Goal: Information Seeking & Learning: Check status

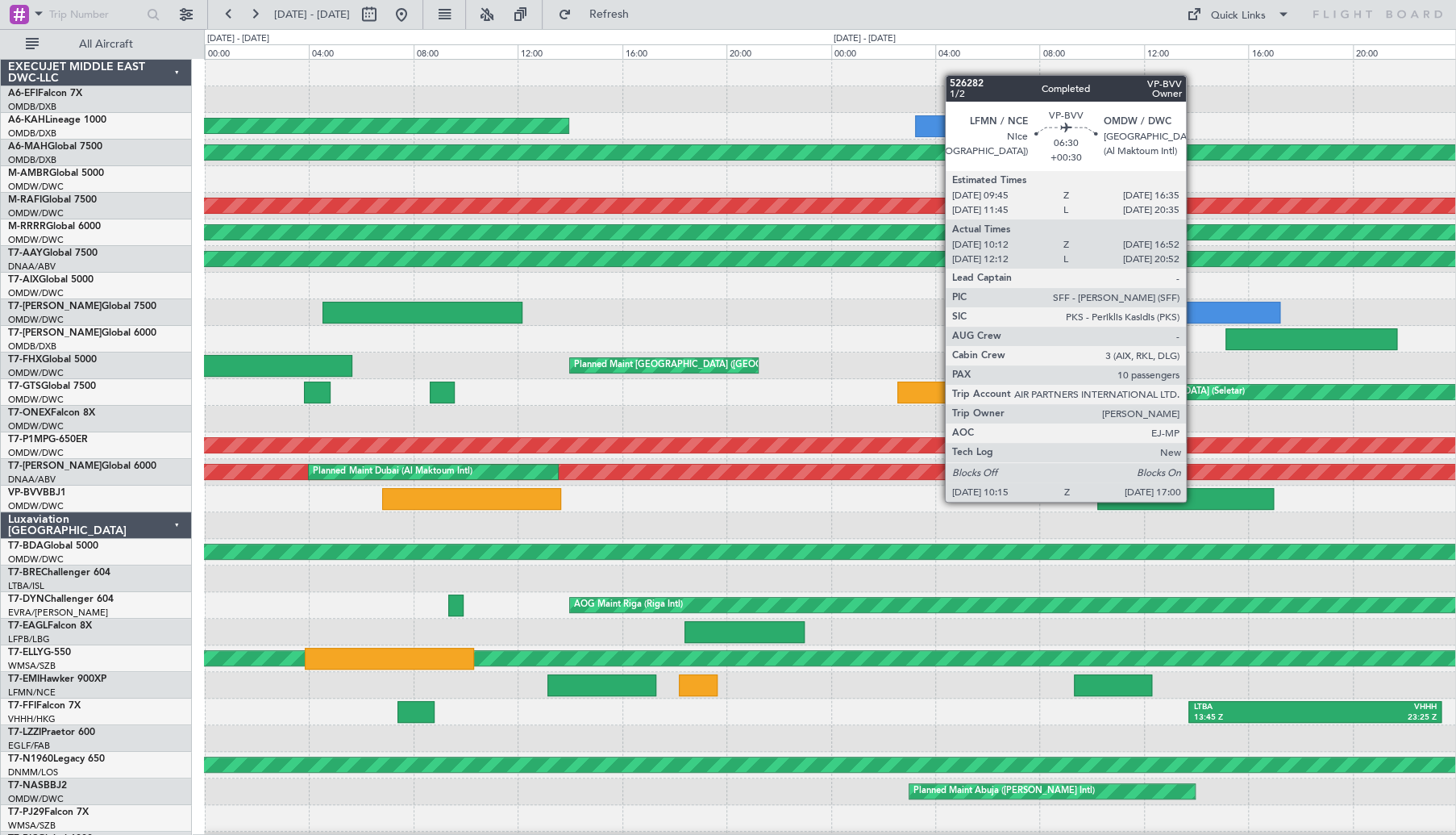
click at [1194, 500] on div at bounding box center [1185, 499] width 177 height 22
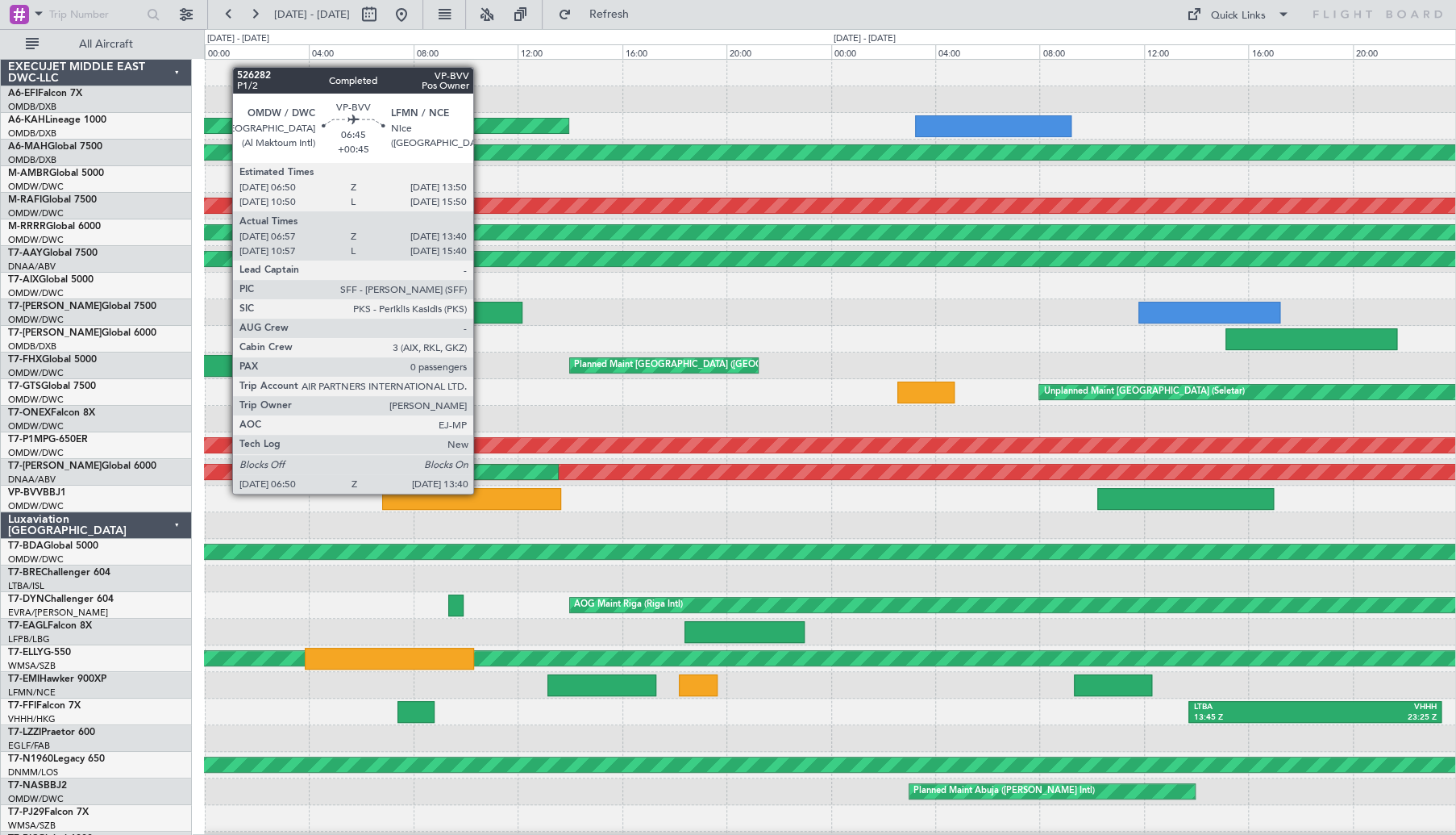
click at [481, 492] on div at bounding box center [471, 499] width 179 height 22
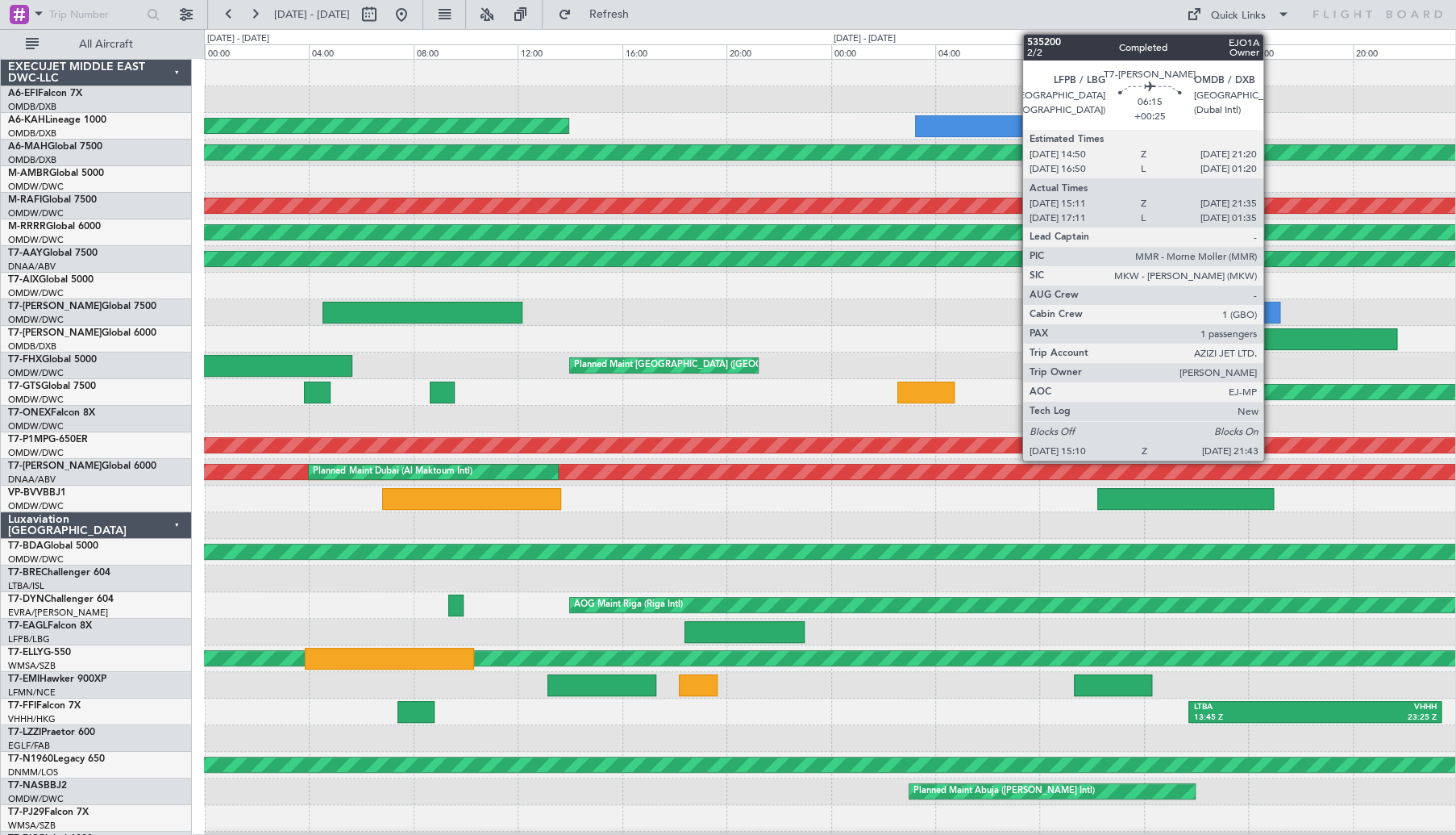
click at [1297, 333] on div at bounding box center [1311, 339] width 171 height 22
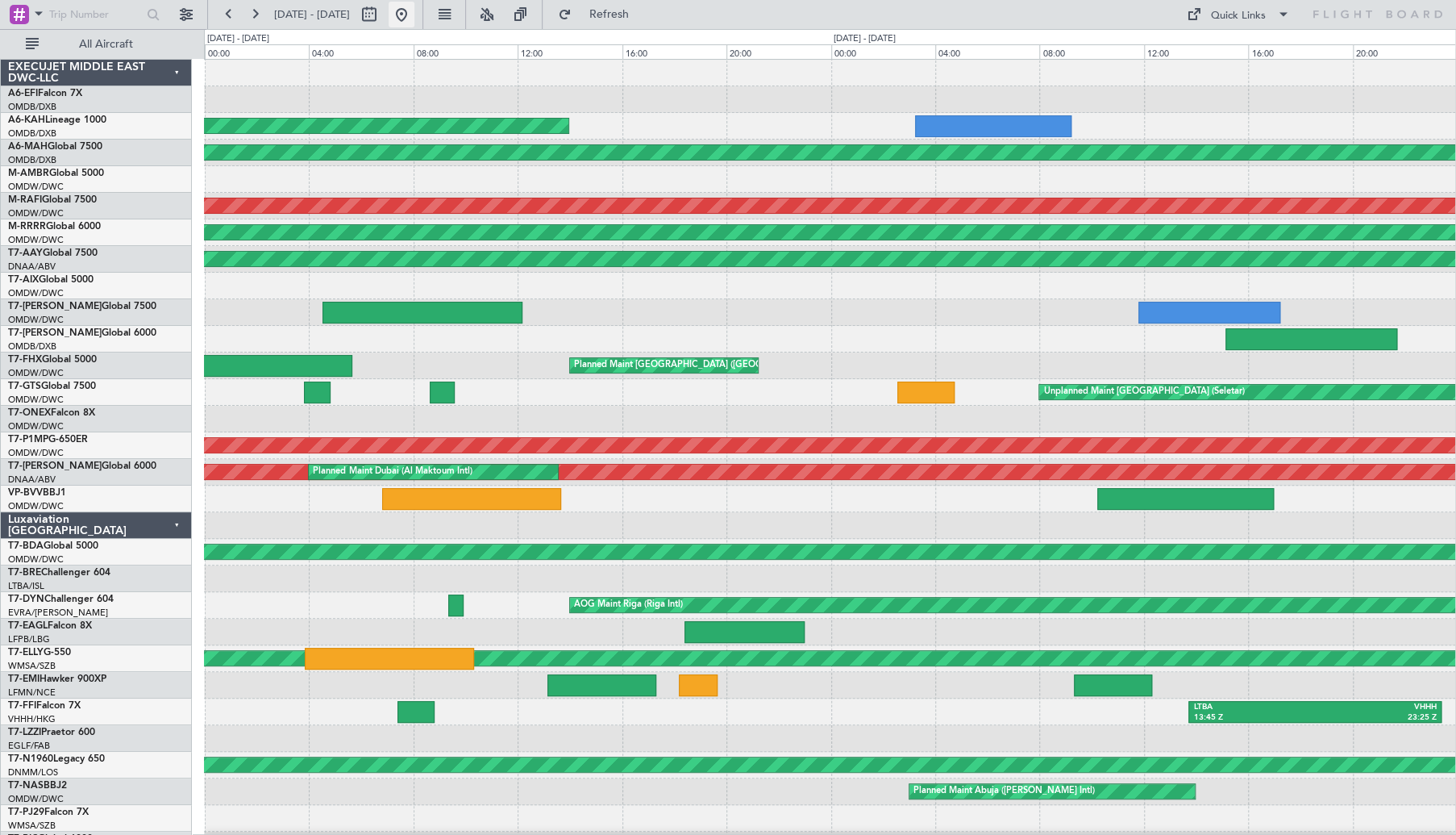
click at [414, 24] on button at bounding box center [401, 14] width 26 height 26
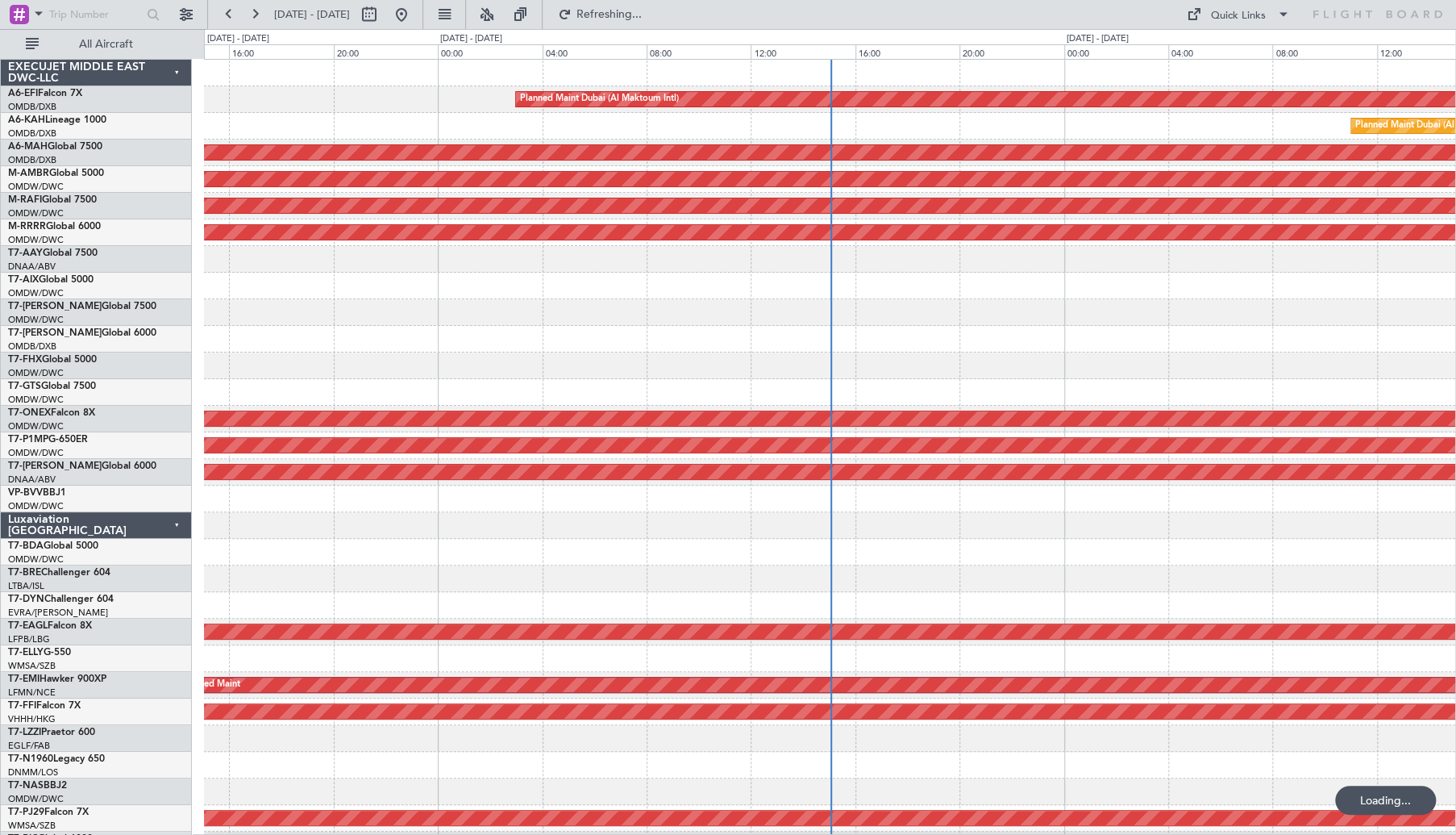
click at [357, 15] on span "13 Oct 2025 - 15 Oct 2025" at bounding box center [312, 14] width 89 height 26
click at [382, 15] on button at bounding box center [369, 14] width 26 height 26
select select "10"
select select "2025"
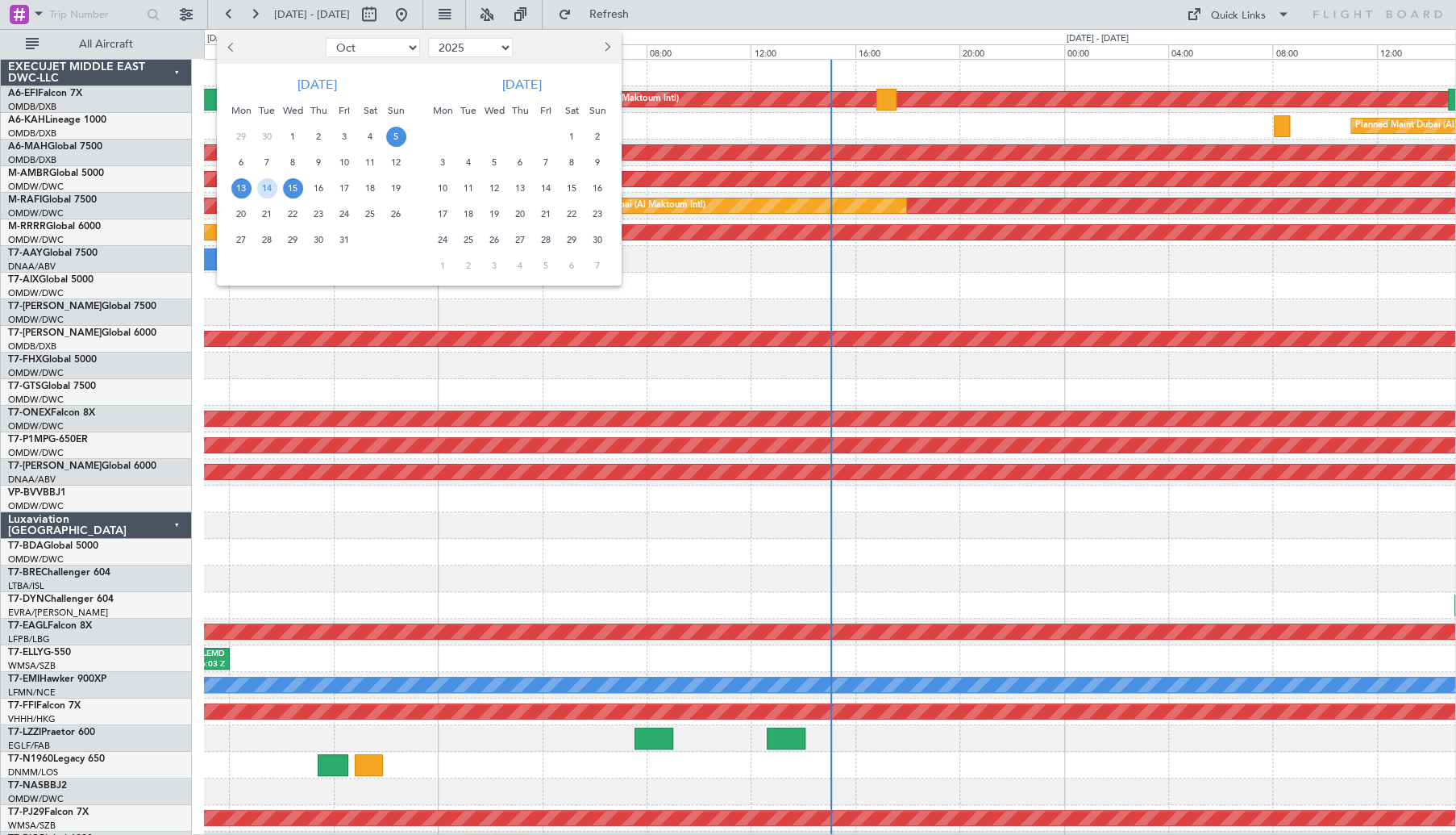
click at [405, 135] on div "5" at bounding box center [395, 136] width 26 height 26
click at [392, 136] on span "5" at bounding box center [396, 137] width 20 height 20
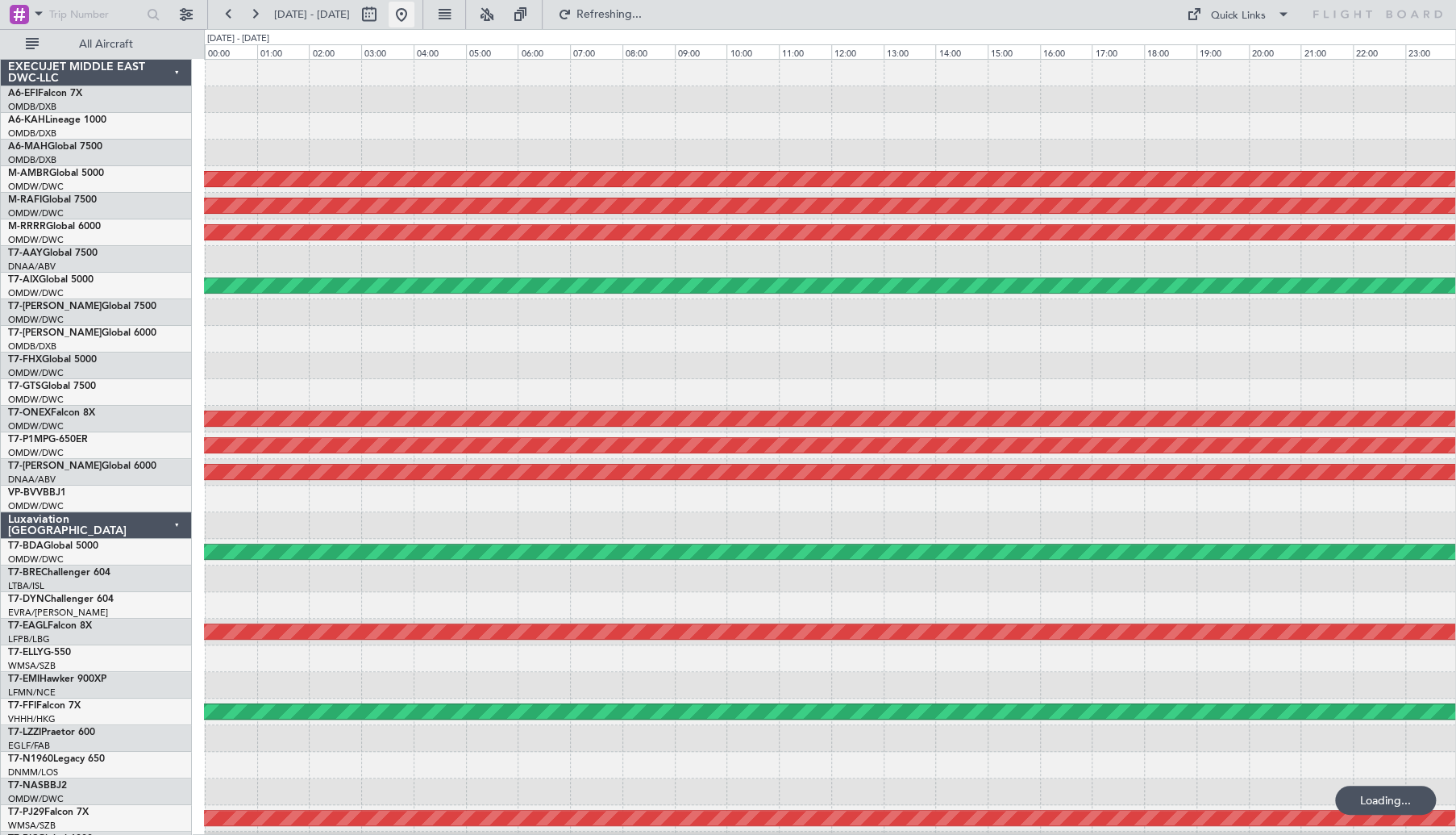
click at [414, 13] on button at bounding box center [401, 14] width 26 height 26
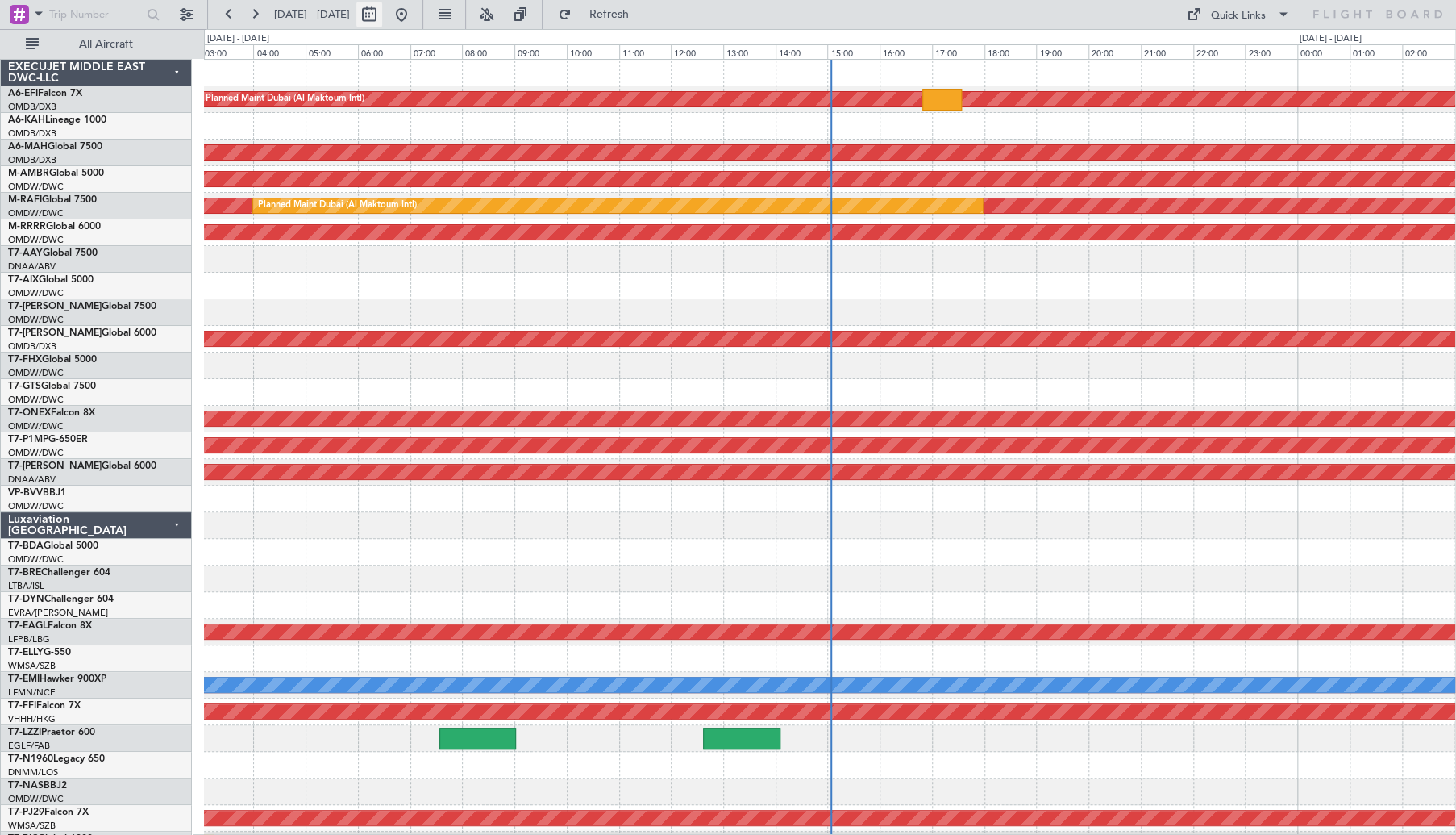
click at [382, 15] on button at bounding box center [369, 14] width 26 height 26
select select "10"
select select "2025"
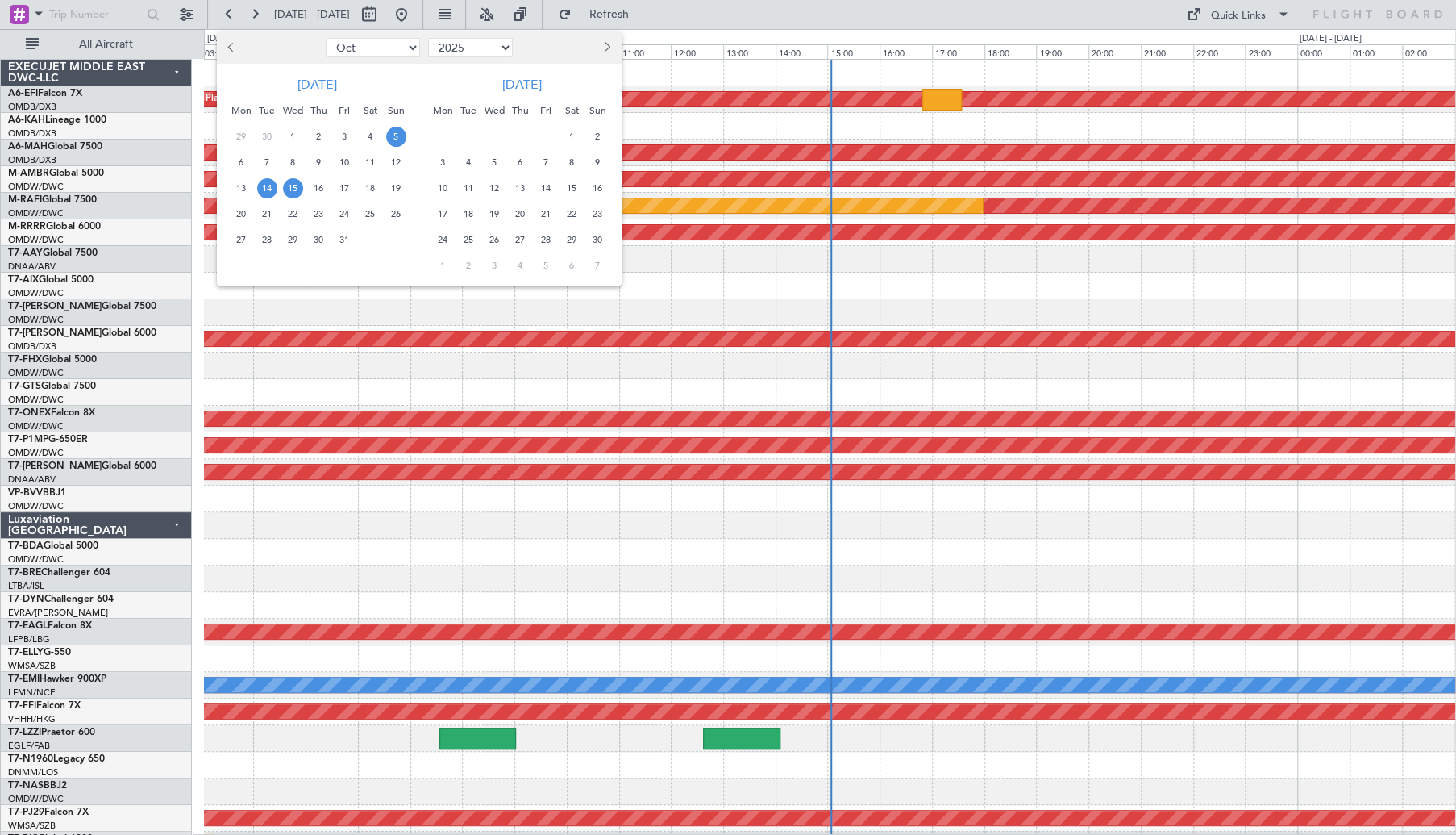
click at [394, 131] on span "5" at bounding box center [396, 137] width 20 height 20
click at [287, 168] on span "8" at bounding box center [293, 163] width 20 height 20
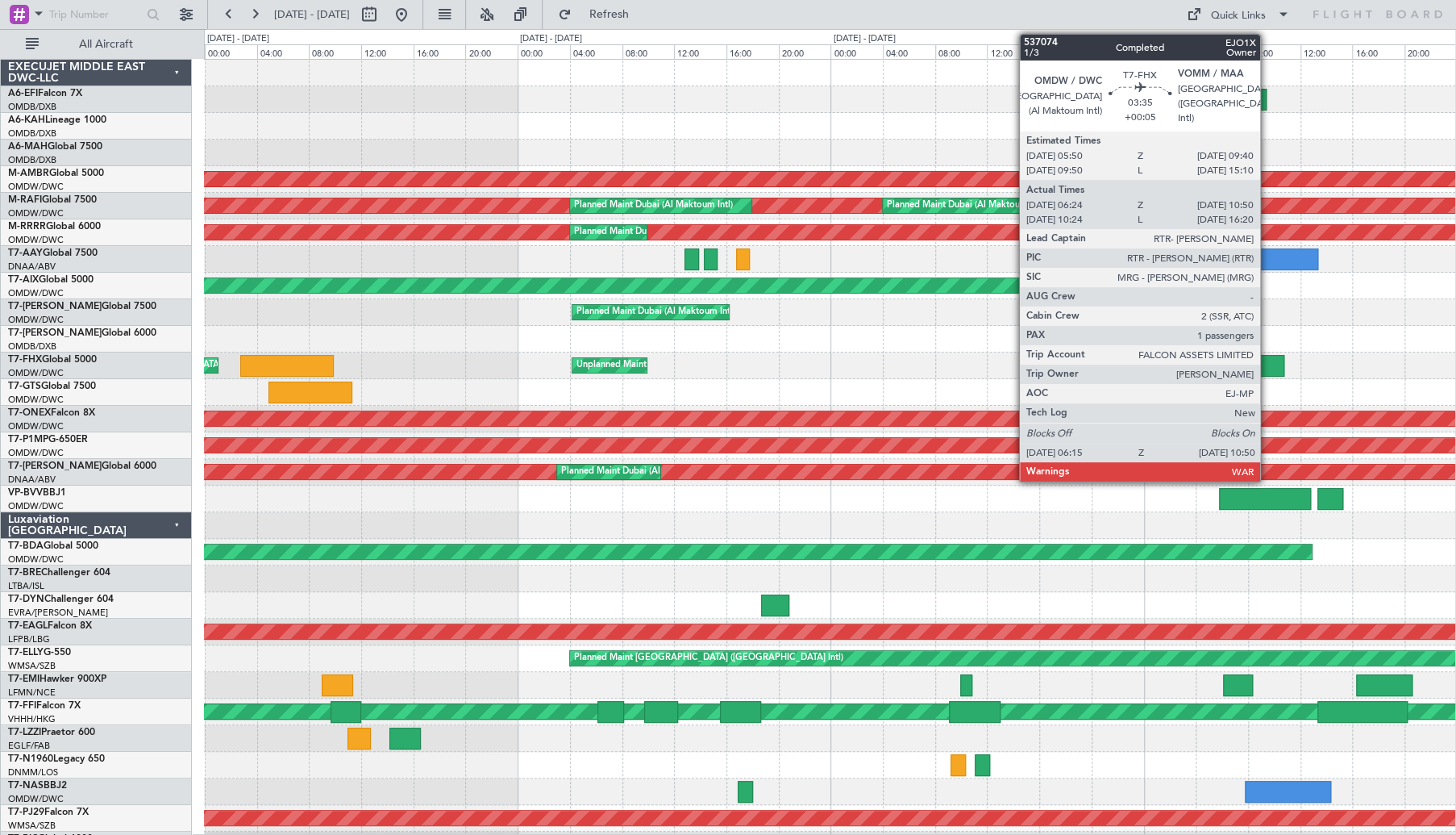
click at [1268, 361] on div at bounding box center [1255, 366] width 60 height 22
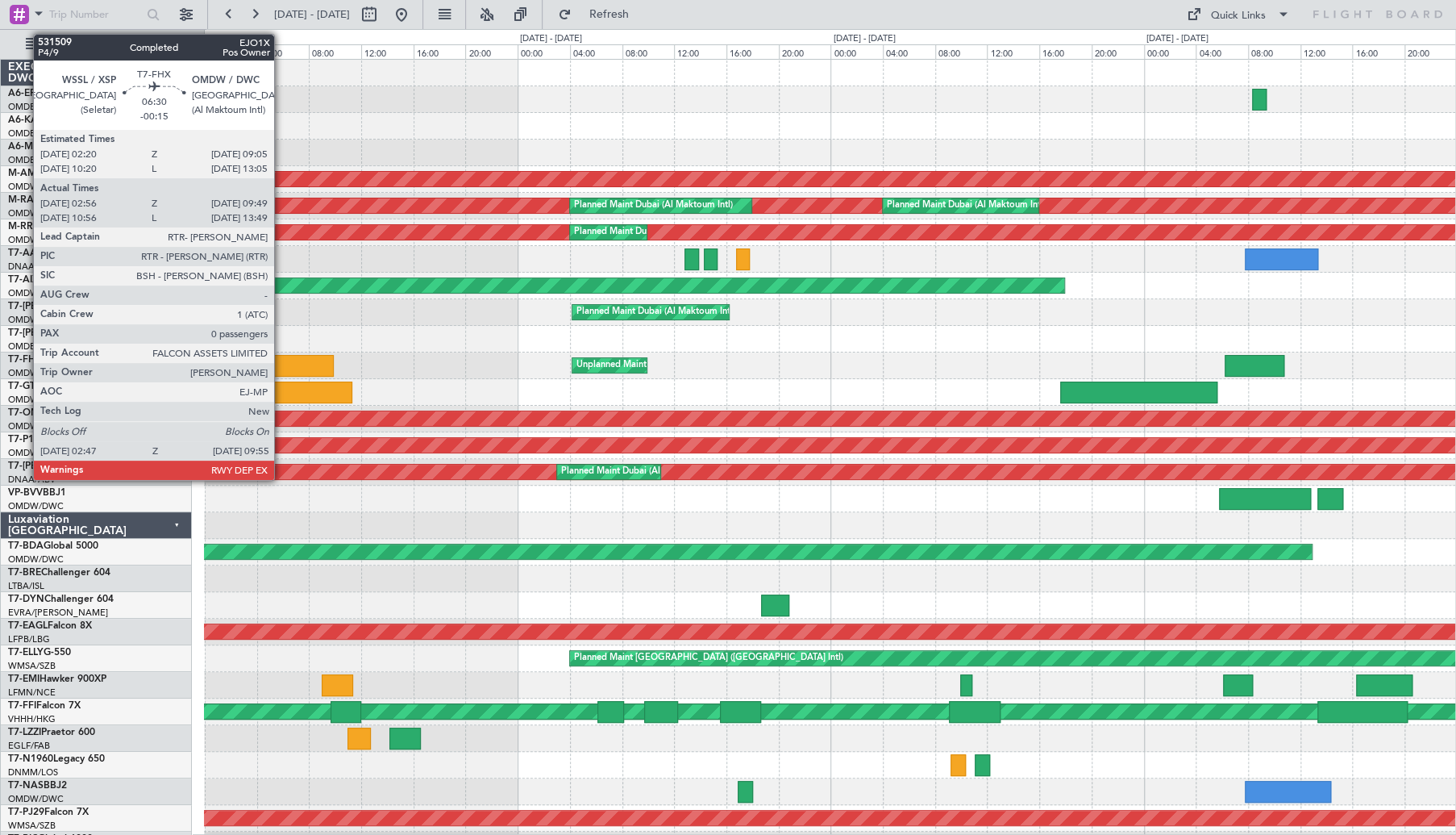
click at [280, 364] on div at bounding box center [287, 366] width 93 height 22
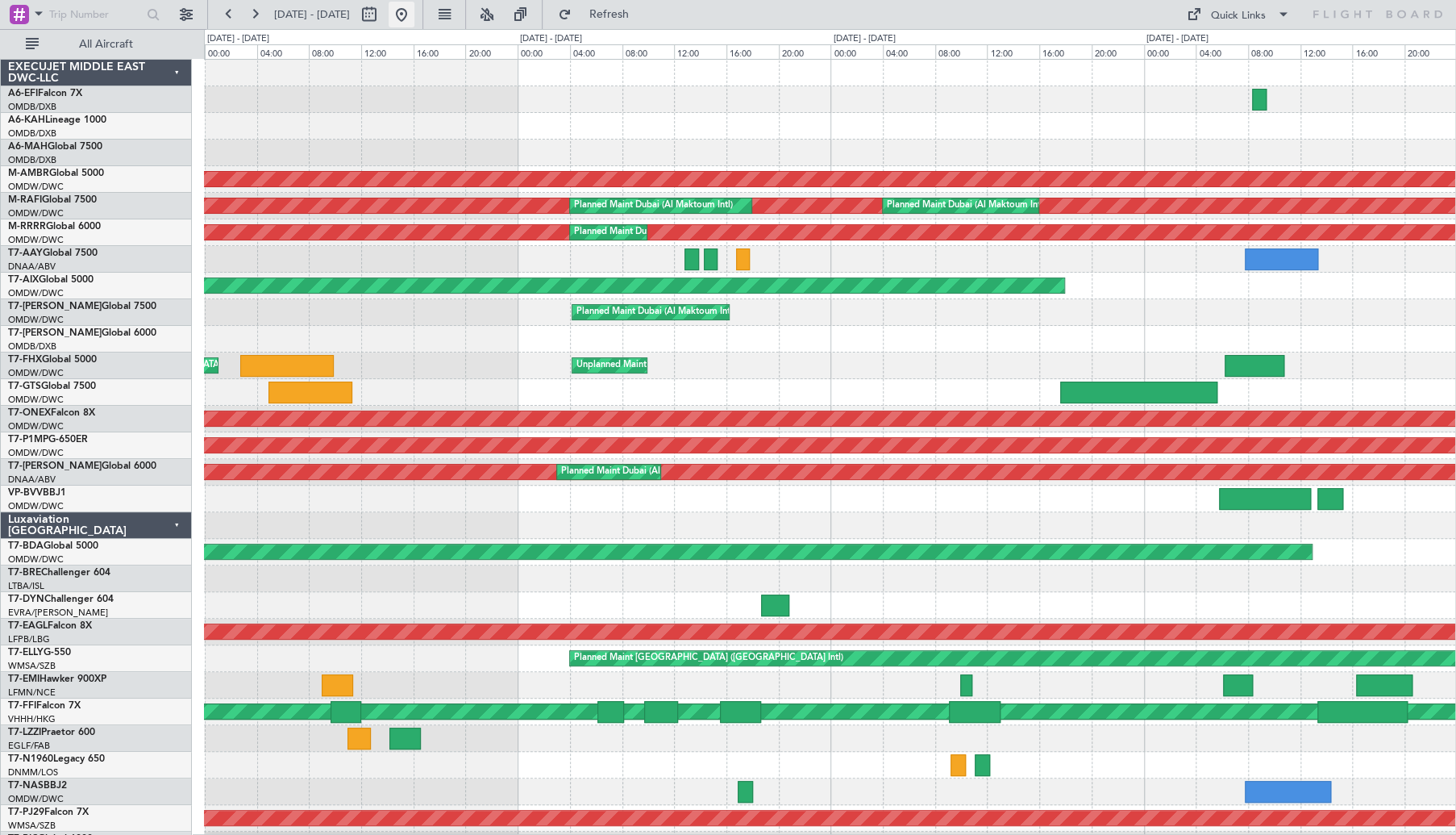
click at [414, 17] on button at bounding box center [401, 14] width 26 height 26
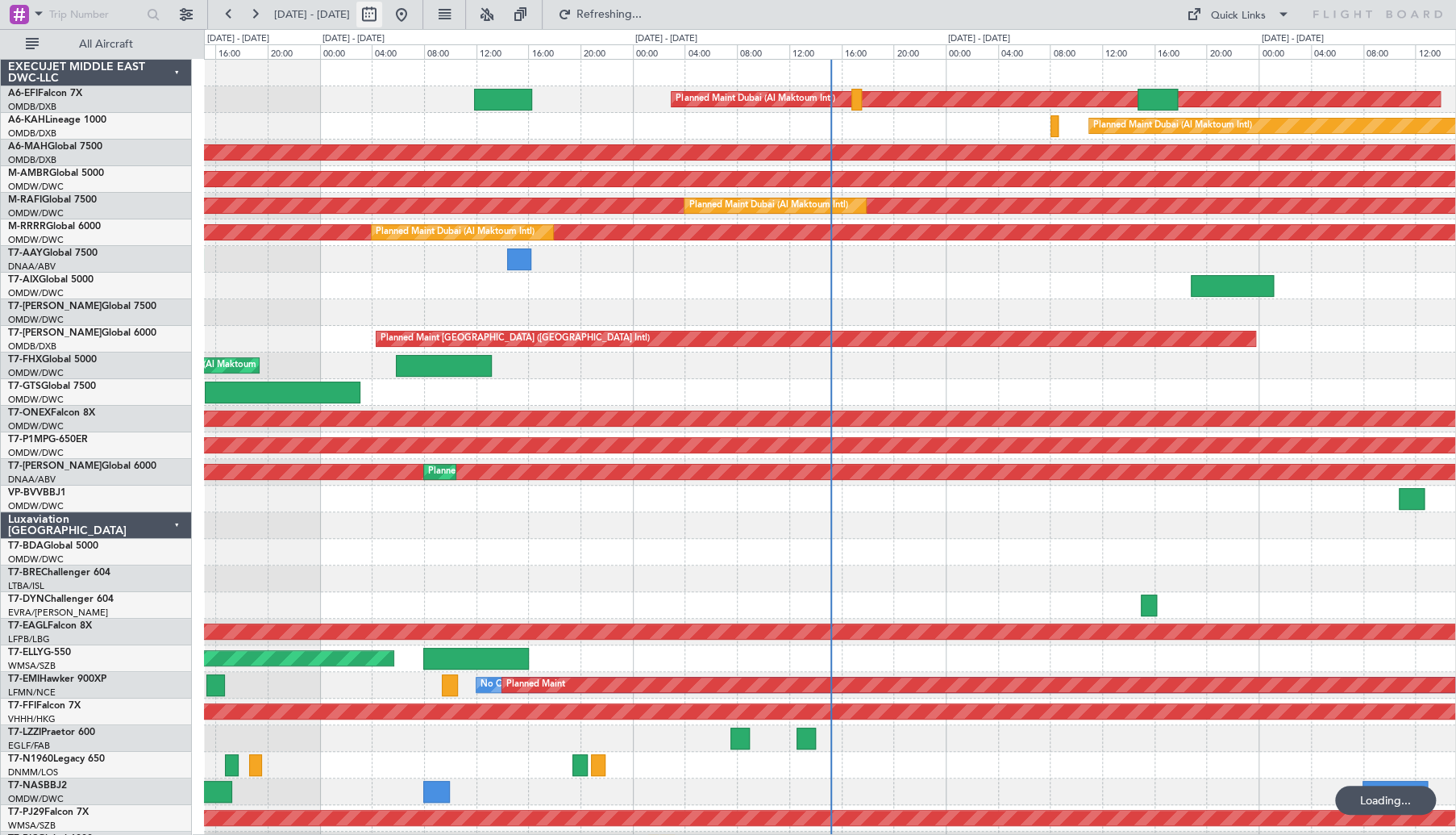
click at [382, 12] on button at bounding box center [369, 14] width 26 height 26
select select "10"
select select "2025"
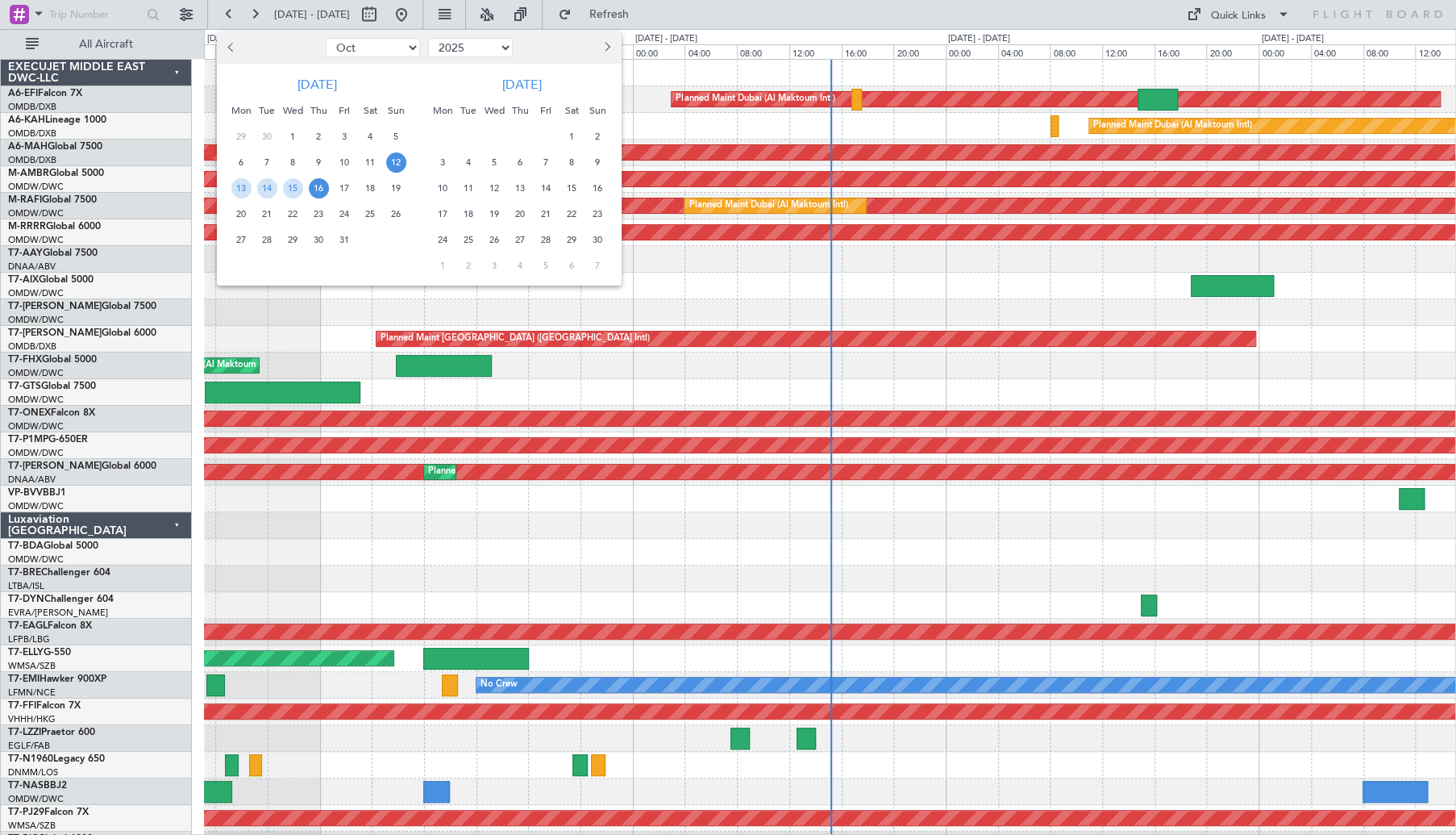
drag, startPoint x: 351, startPoint y: 166, endPoint x: 360, endPoint y: 169, distance: 9.5
click at [351, 167] on span "10" at bounding box center [344, 163] width 20 height 20
click at [404, 164] on span "12" at bounding box center [396, 163] width 20 height 20
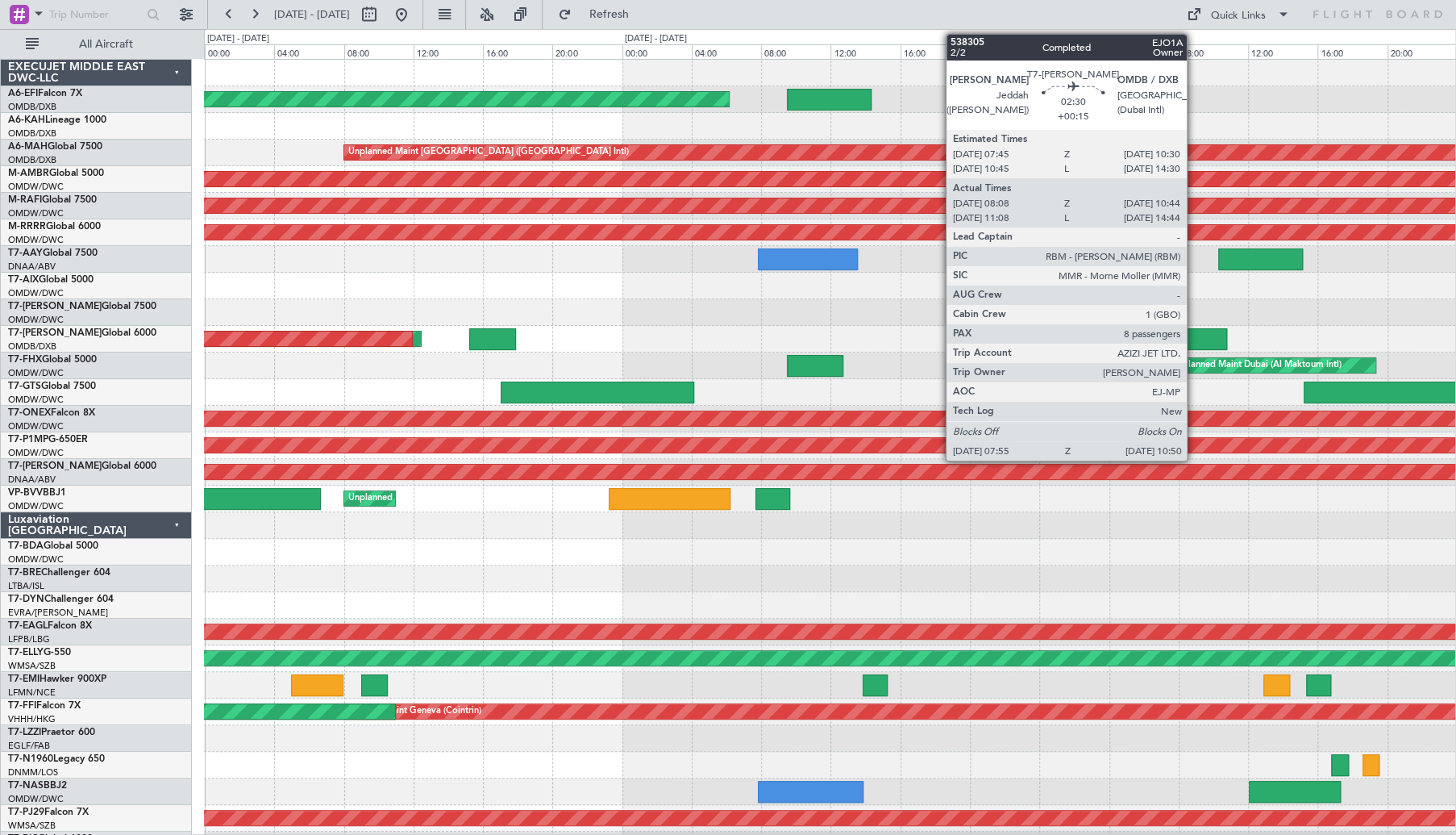
click at [1194, 342] on div at bounding box center [1202, 339] width 51 height 22
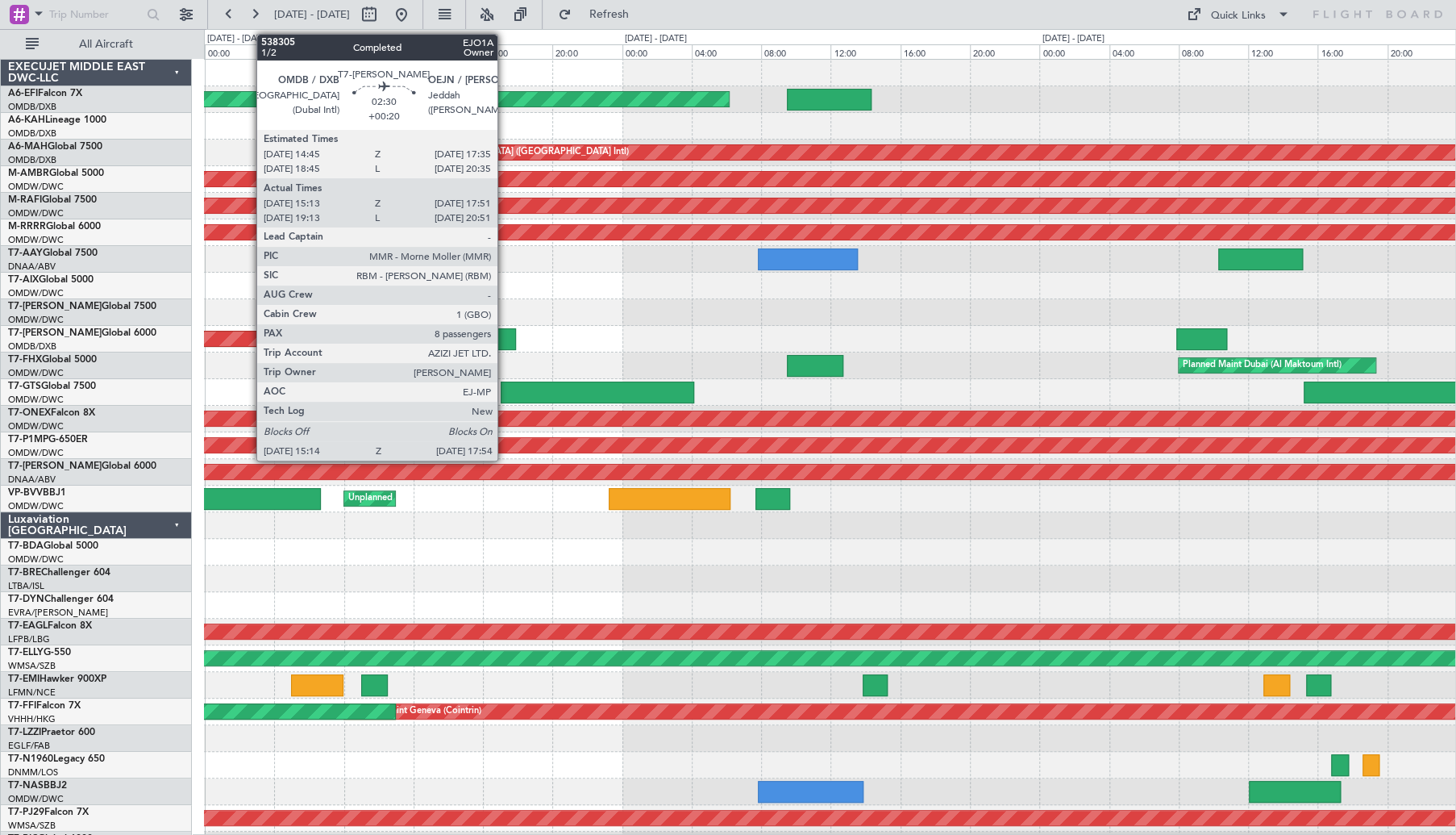
click at [505, 334] on div at bounding box center [493, 339] width 47 height 22
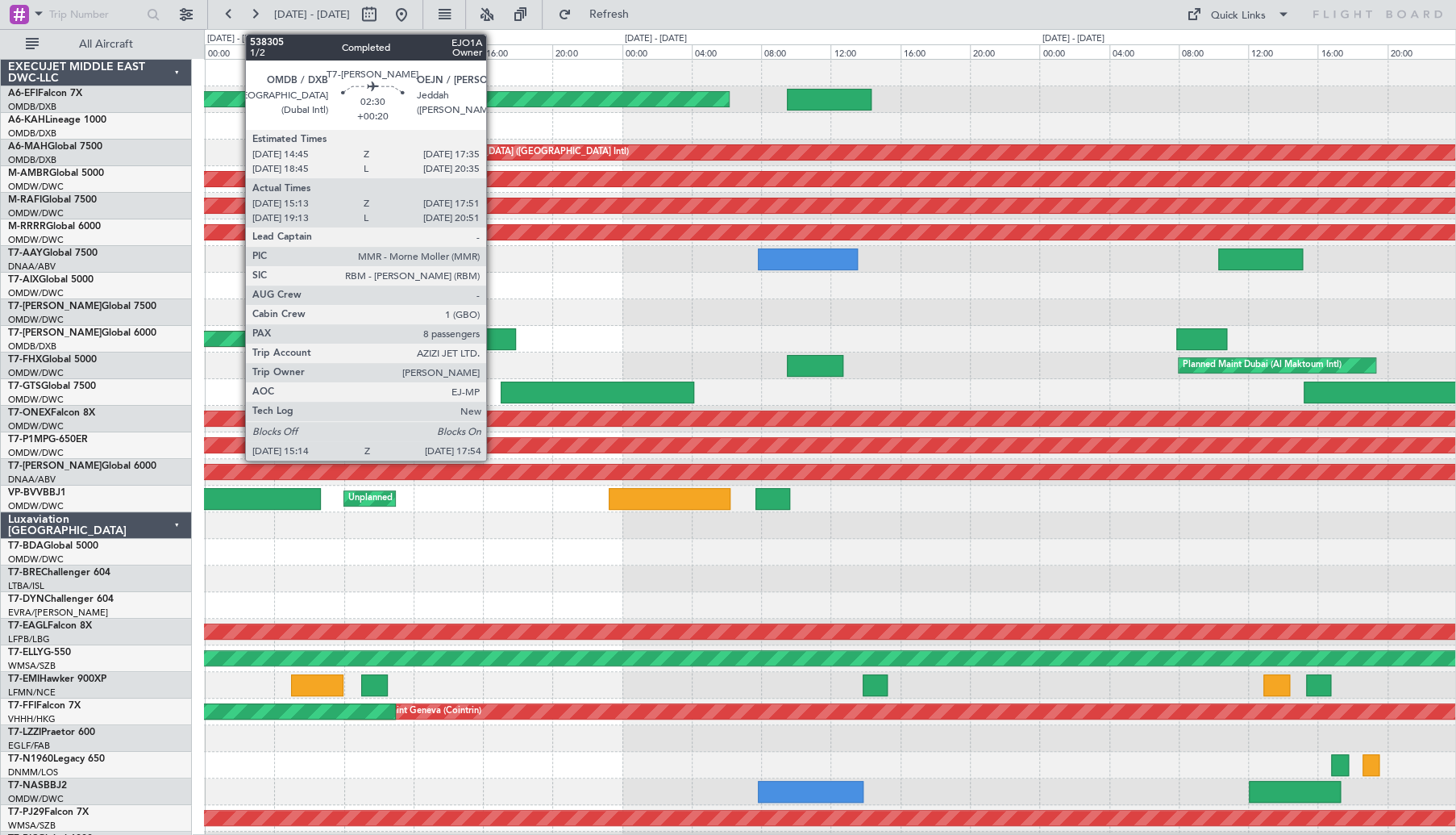
click at [500, 341] on div at bounding box center [493, 339] width 47 height 22
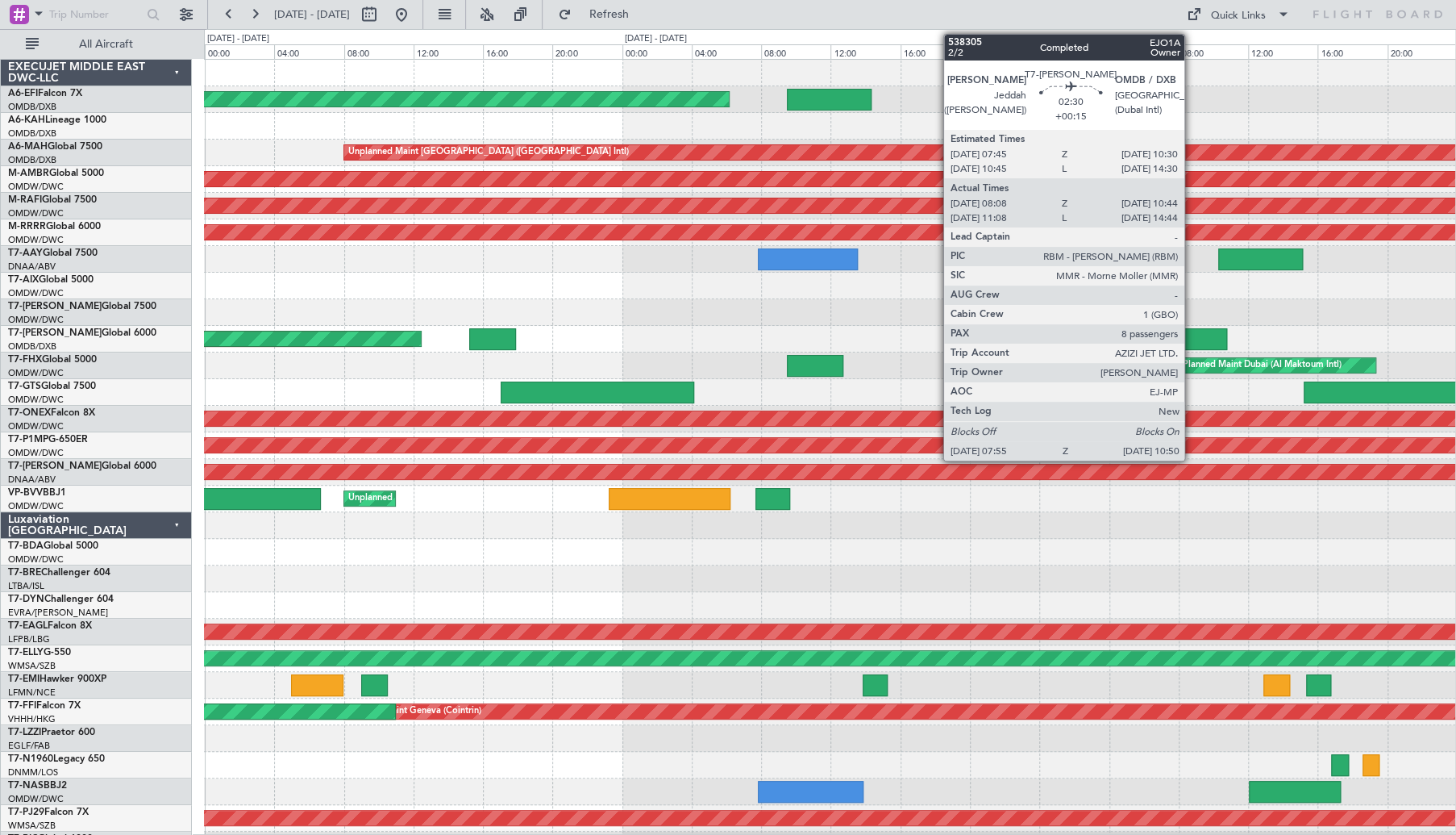
click at [1203, 335] on div at bounding box center [1202, 339] width 51 height 22
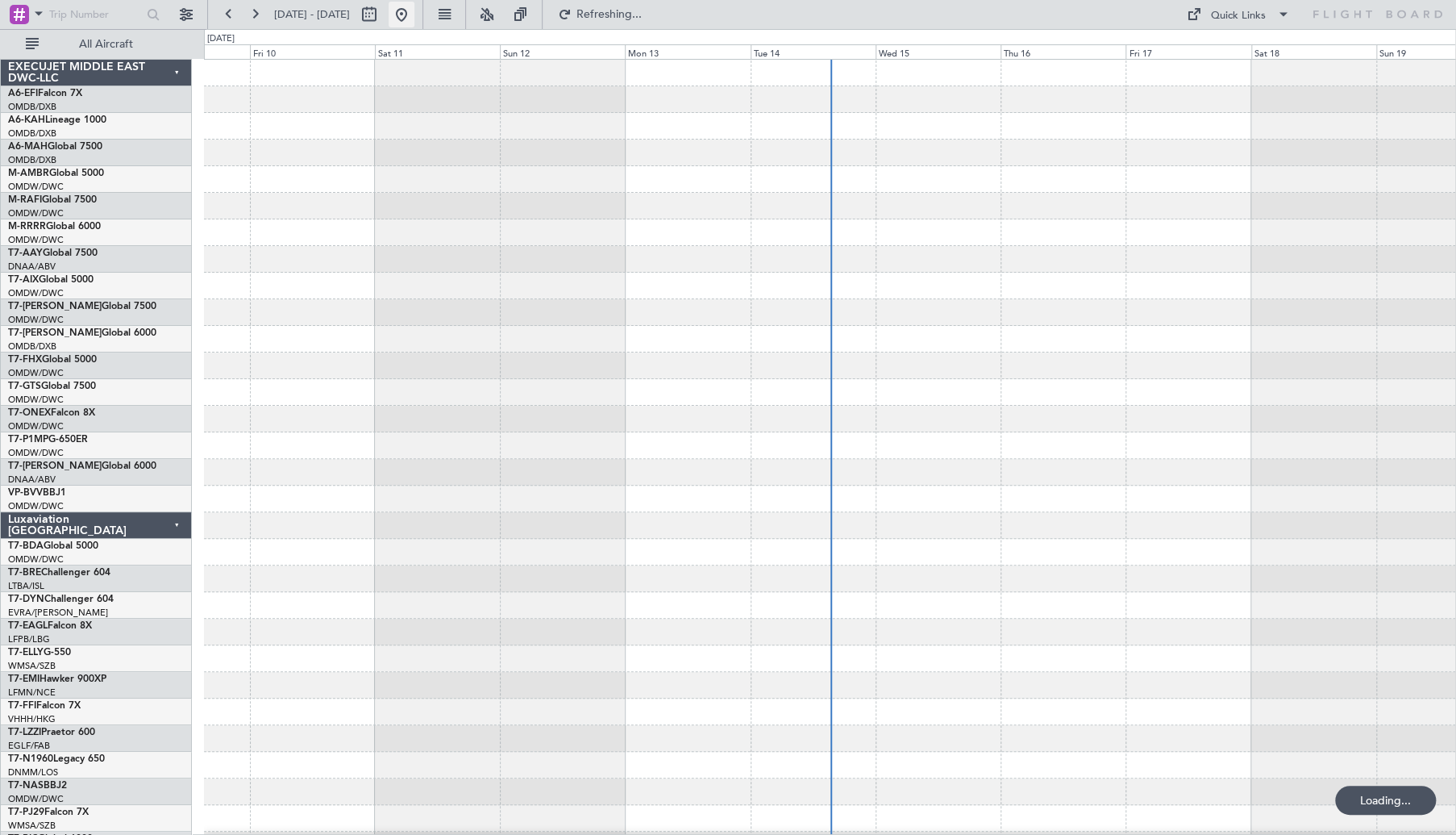
click at [414, 10] on button at bounding box center [401, 14] width 26 height 26
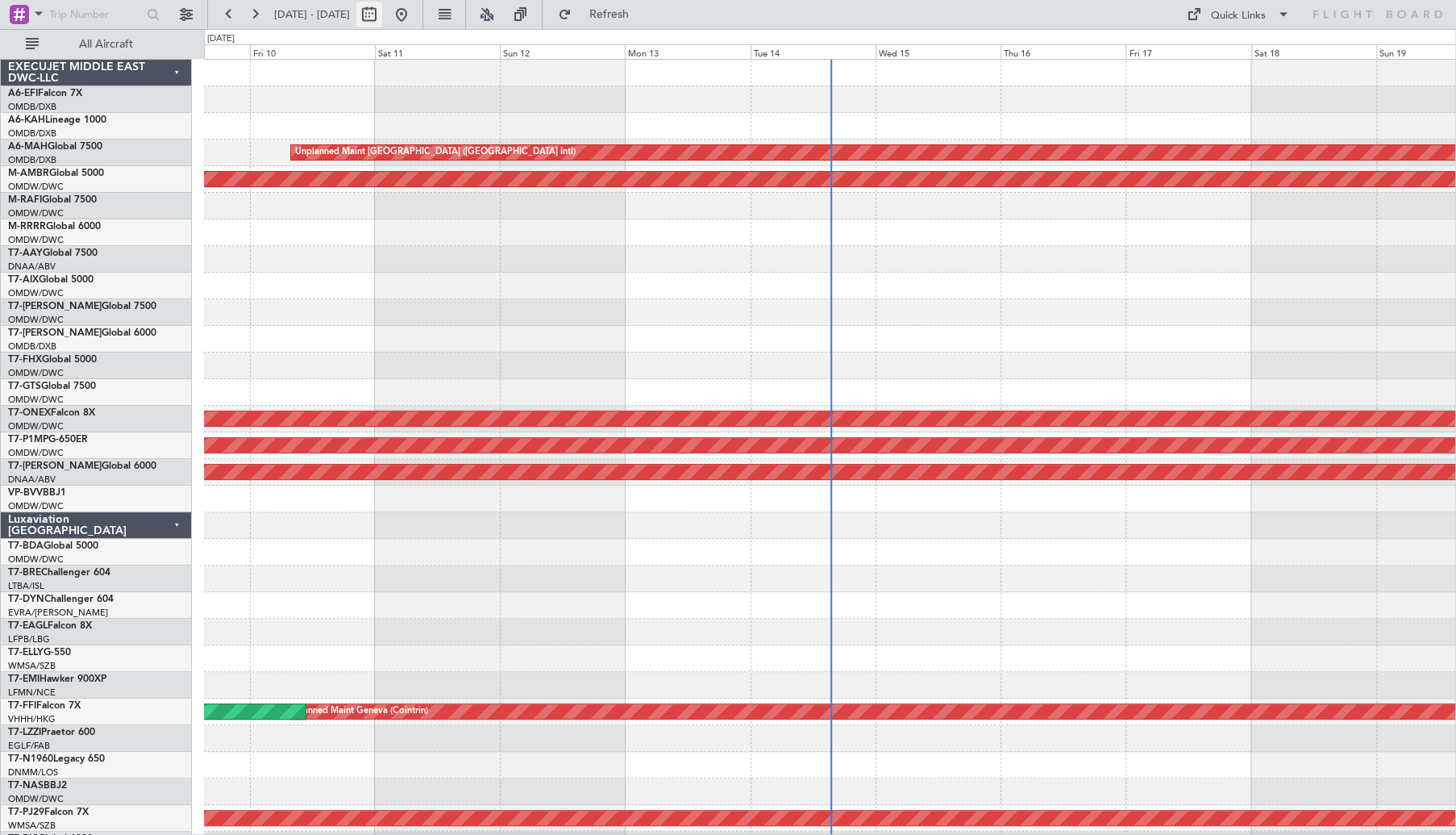
click at [382, 9] on button at bounding box center [369, 14] width 26 height 26
select select "10"
select select "2025"
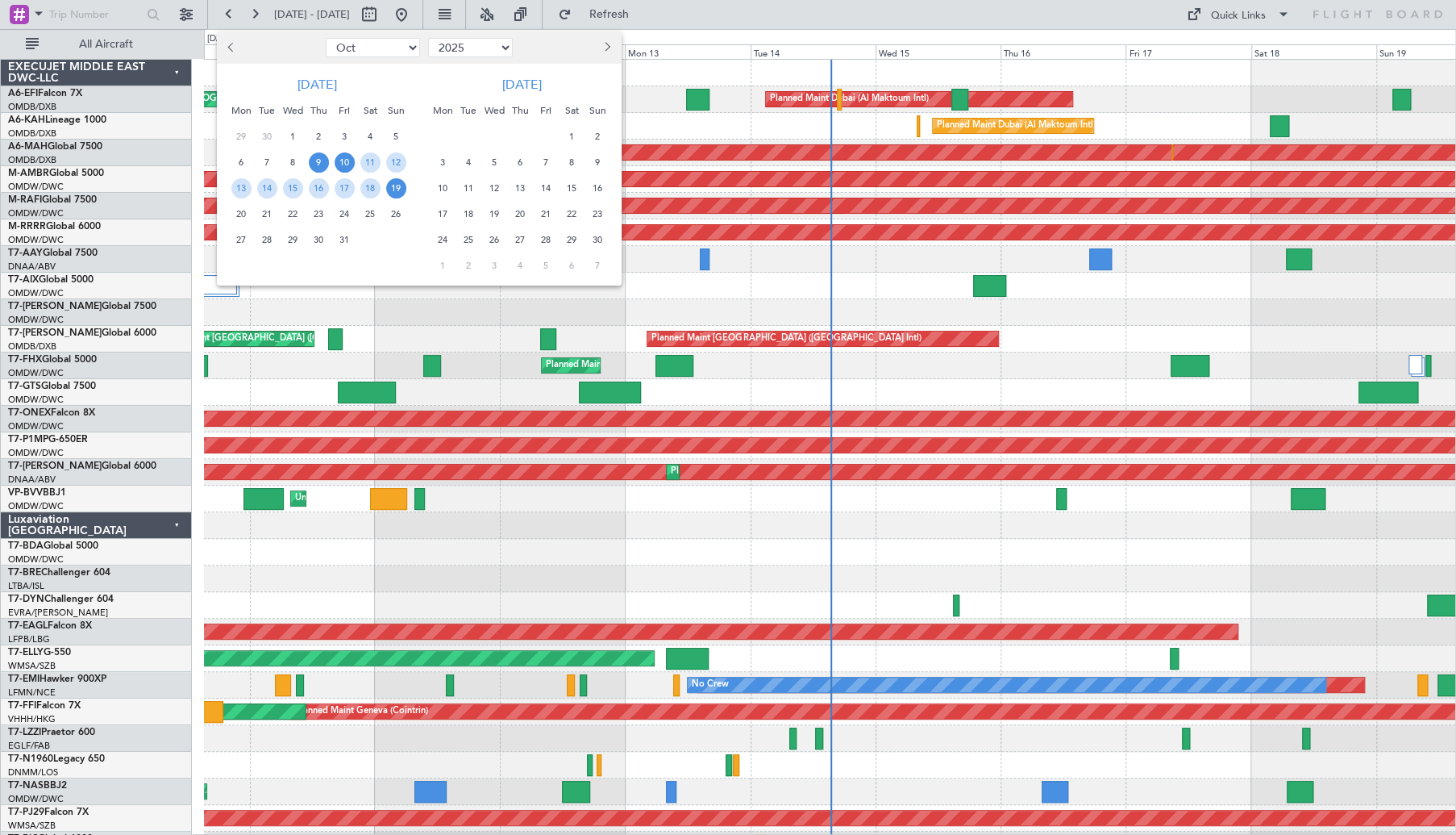
click at [343, 160] on span "10" at bounding box center [344, 163] width 20 height 20
click at [389, 162] on span "12" at bounding box center [396, 163] width 20 height 20
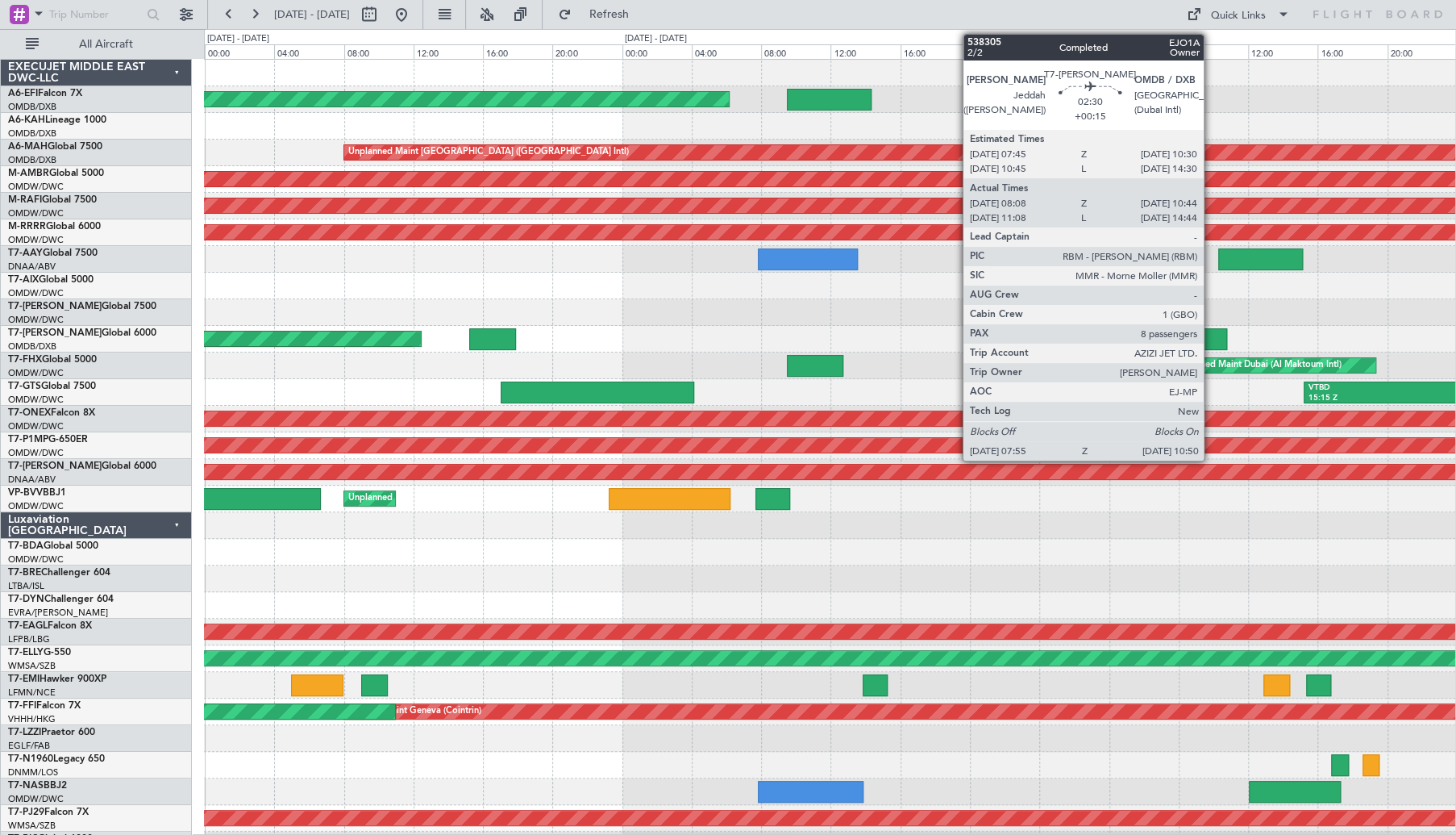
click at [740, 339] on div at bounding box center [1202, 339] width 51 height 22
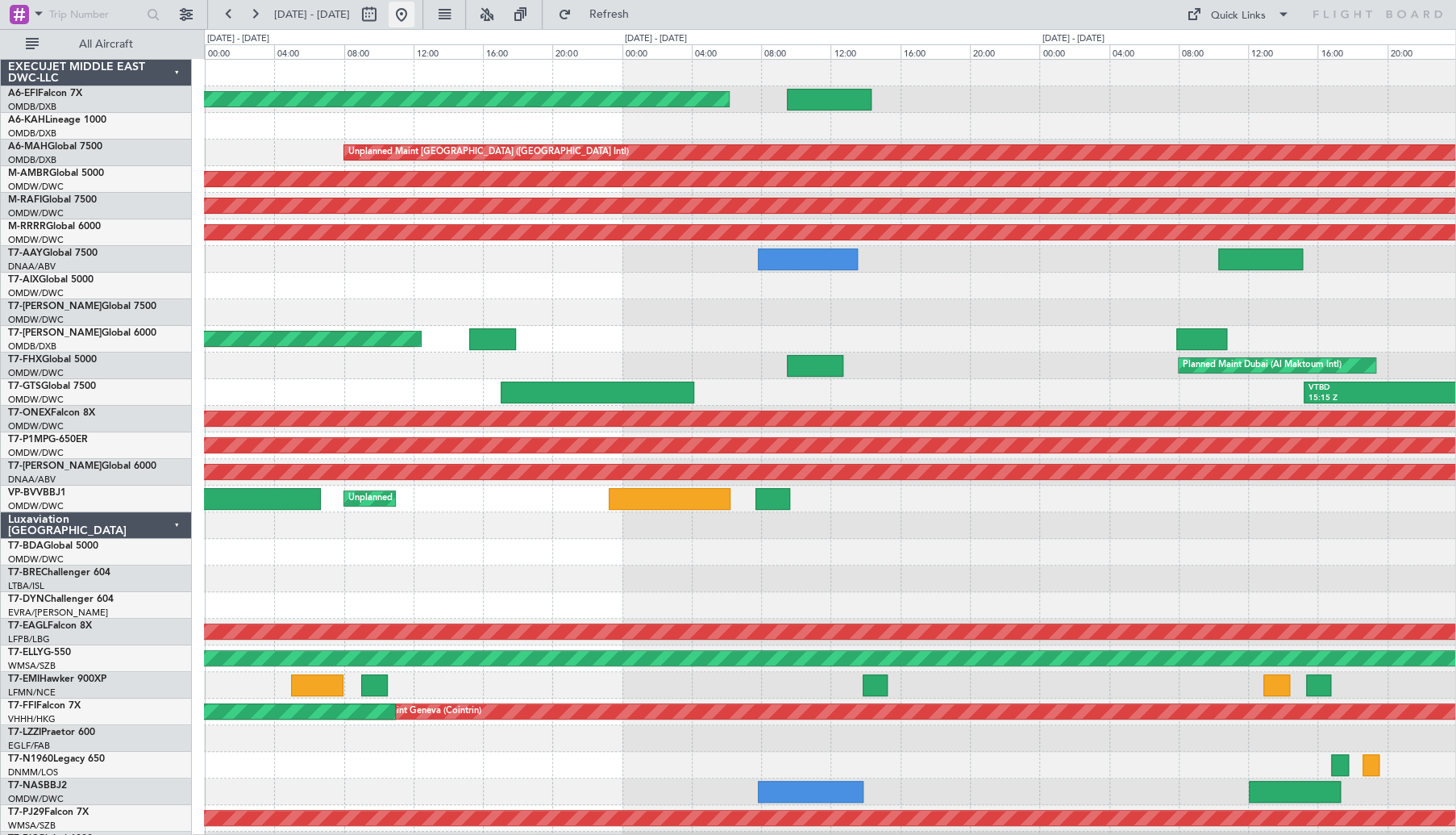
click at [414, 9] on button at bounding box center [401, 14] width 26 height 26
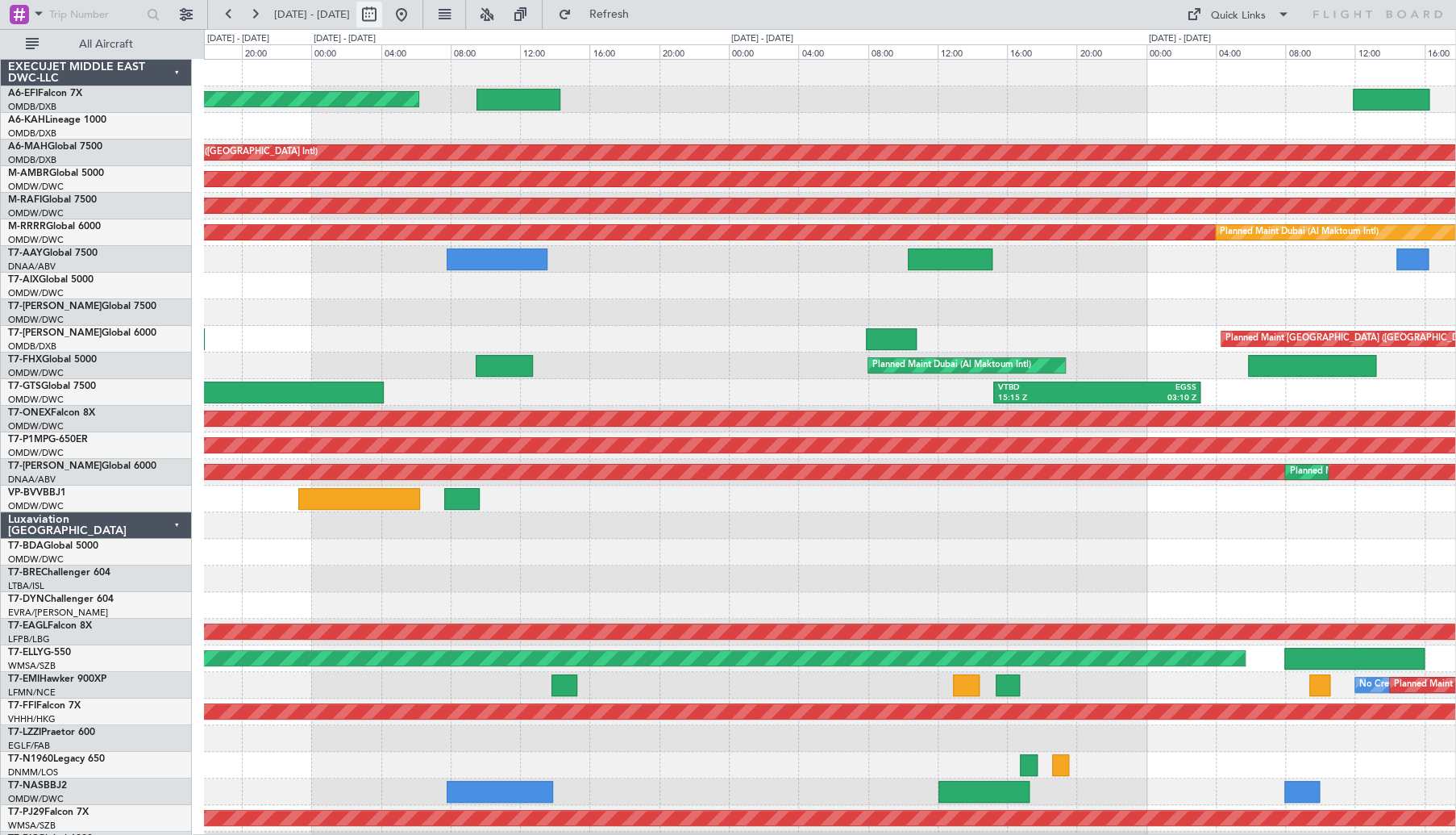
click at [382, 11] on button at bounding box center [369, 14] width 26 height 26
select select "10"
select select "2025"
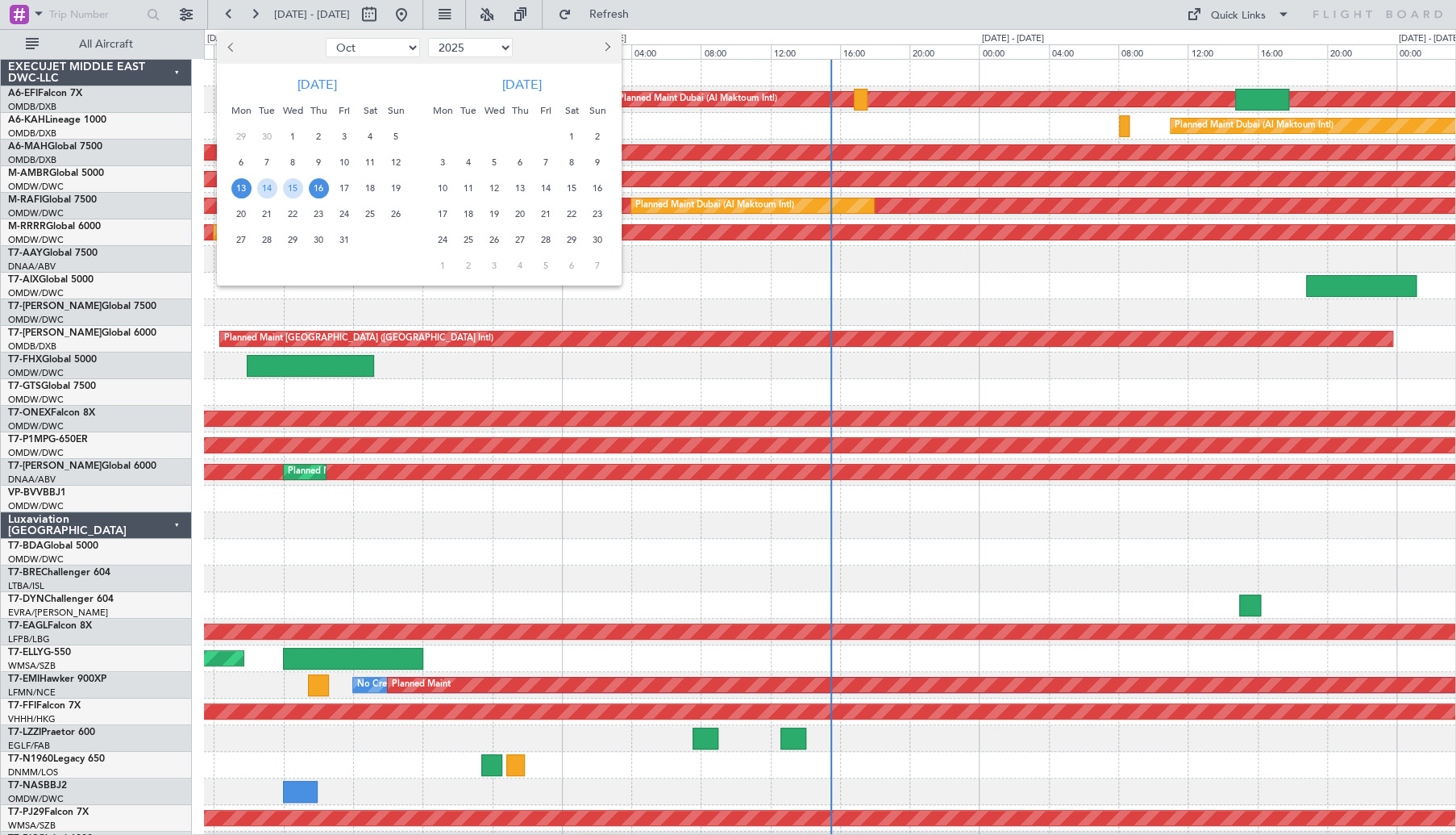
click at [221, 40] on div at bounding box center [269, 48] width 105 height 26
click at [229, 48] on span "Previous month" at bounding box center [233, 47] width 10 height 10
select select "9"
click at [297, 214] on span "24" at bounding box center [293, 214] width 20 height 20
click at [349, 216] on span "26" at bounding box center [344, 214] width 20 height 20
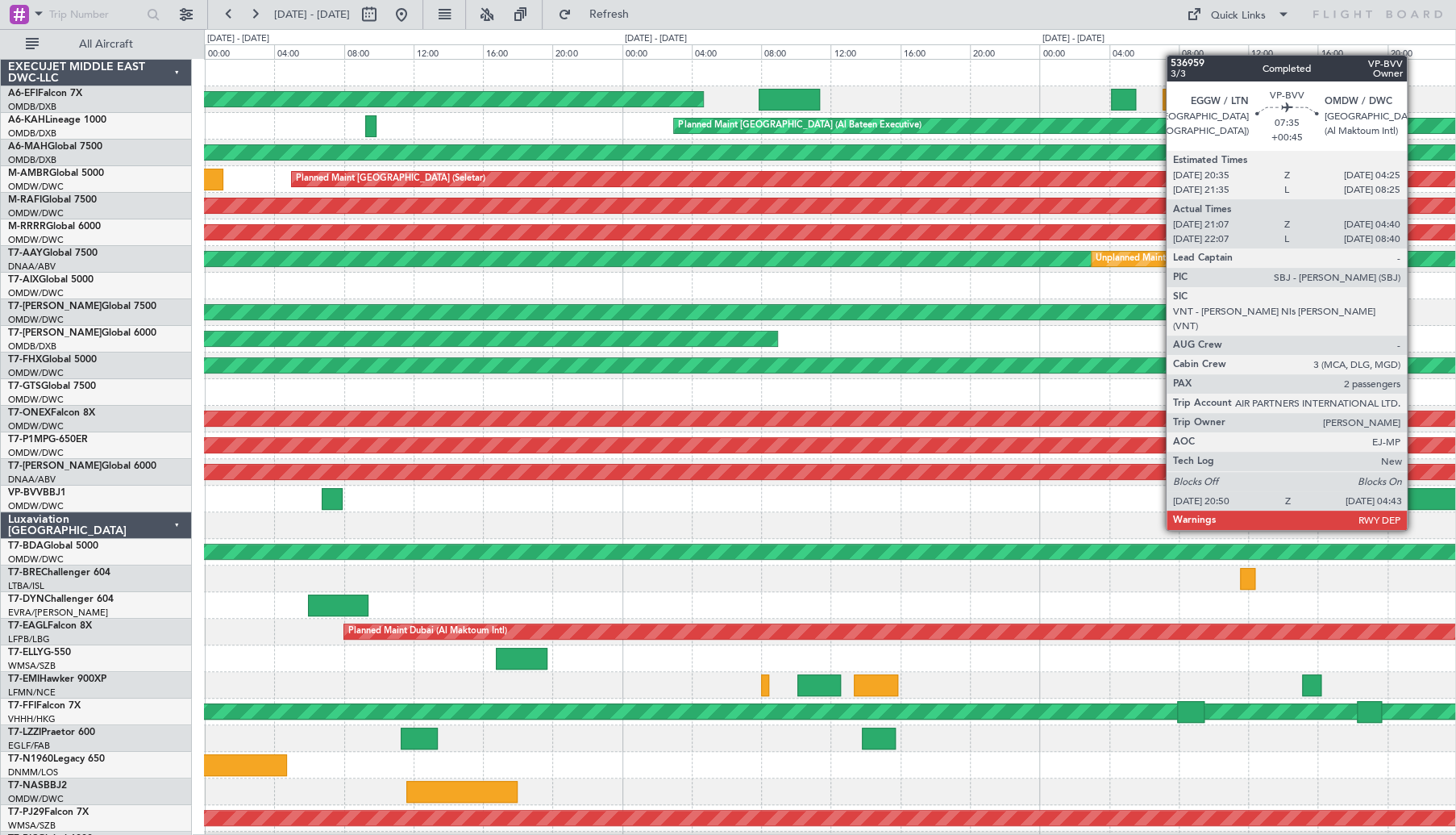
click at [740, 382] on div at bounding box center [1469, 499] width 138 height 22
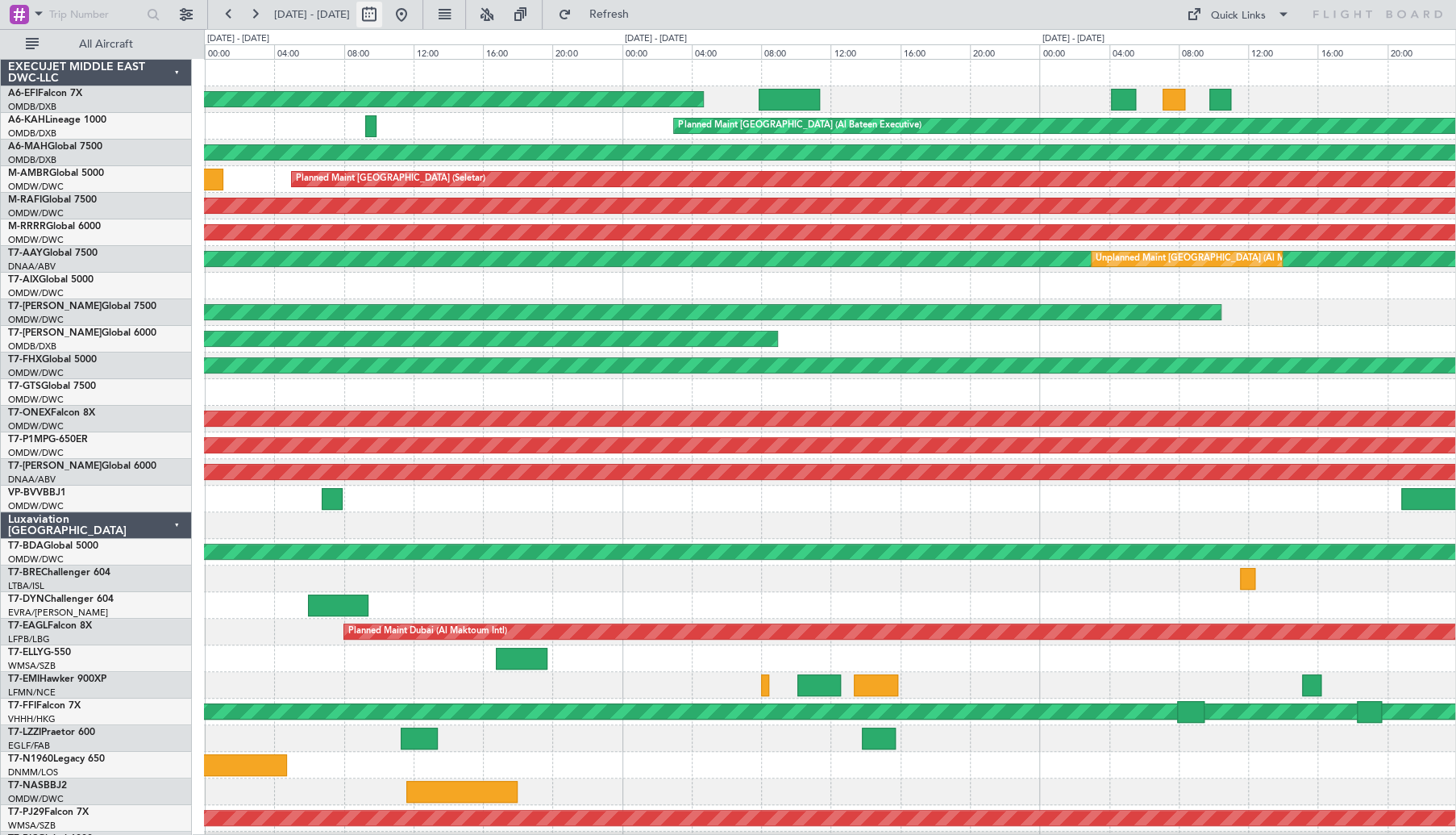
click at [382, 17] on button at bounding box center [369, 14] width 26 height 26
select select "9"
select select "2025"
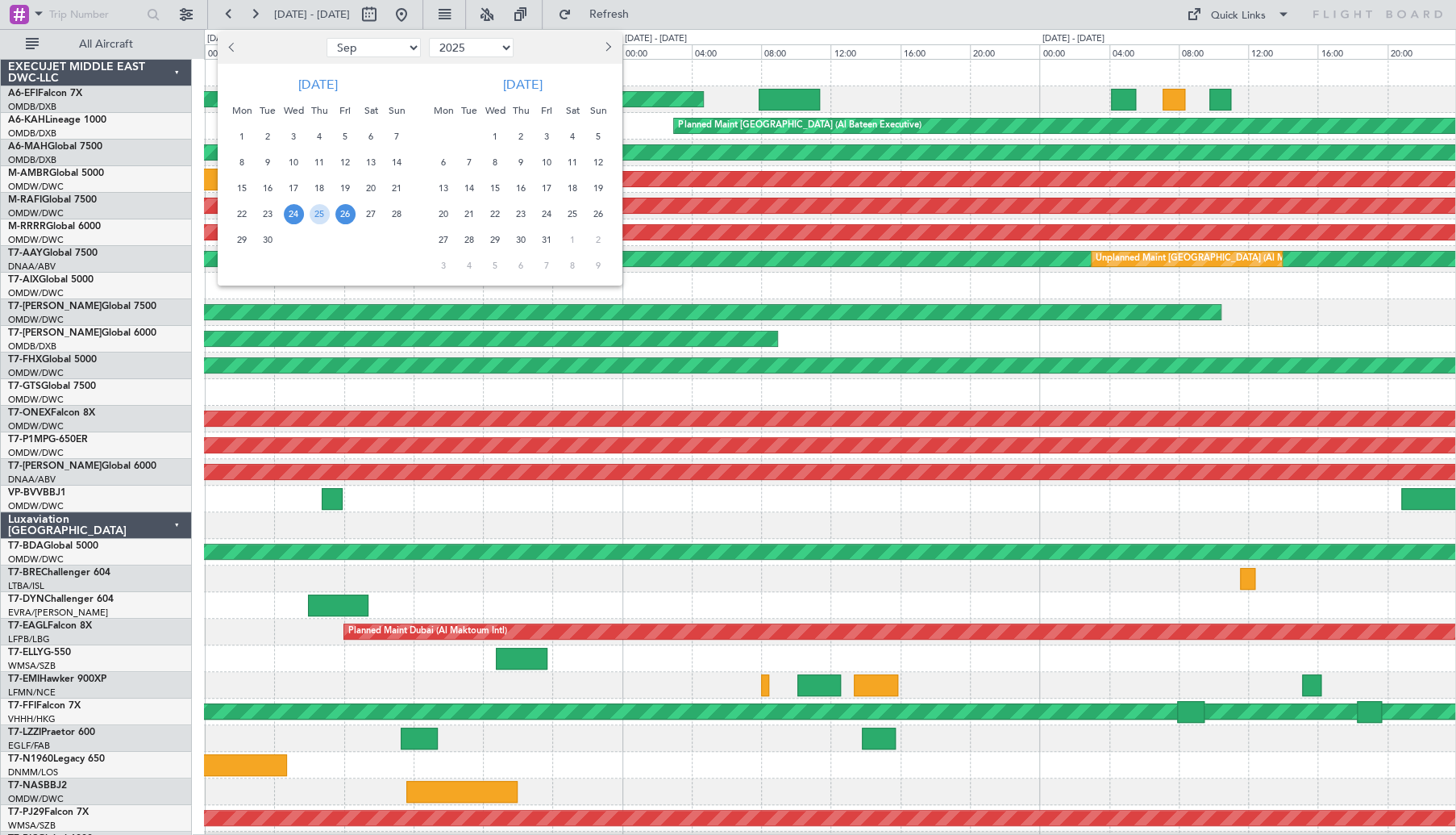
click at [500, 161] on span "8" at bounding box center [495, 163] width 20 height 20
click at [545, 166] on span "10" at bounding box center [547, 163] width 20 height 20
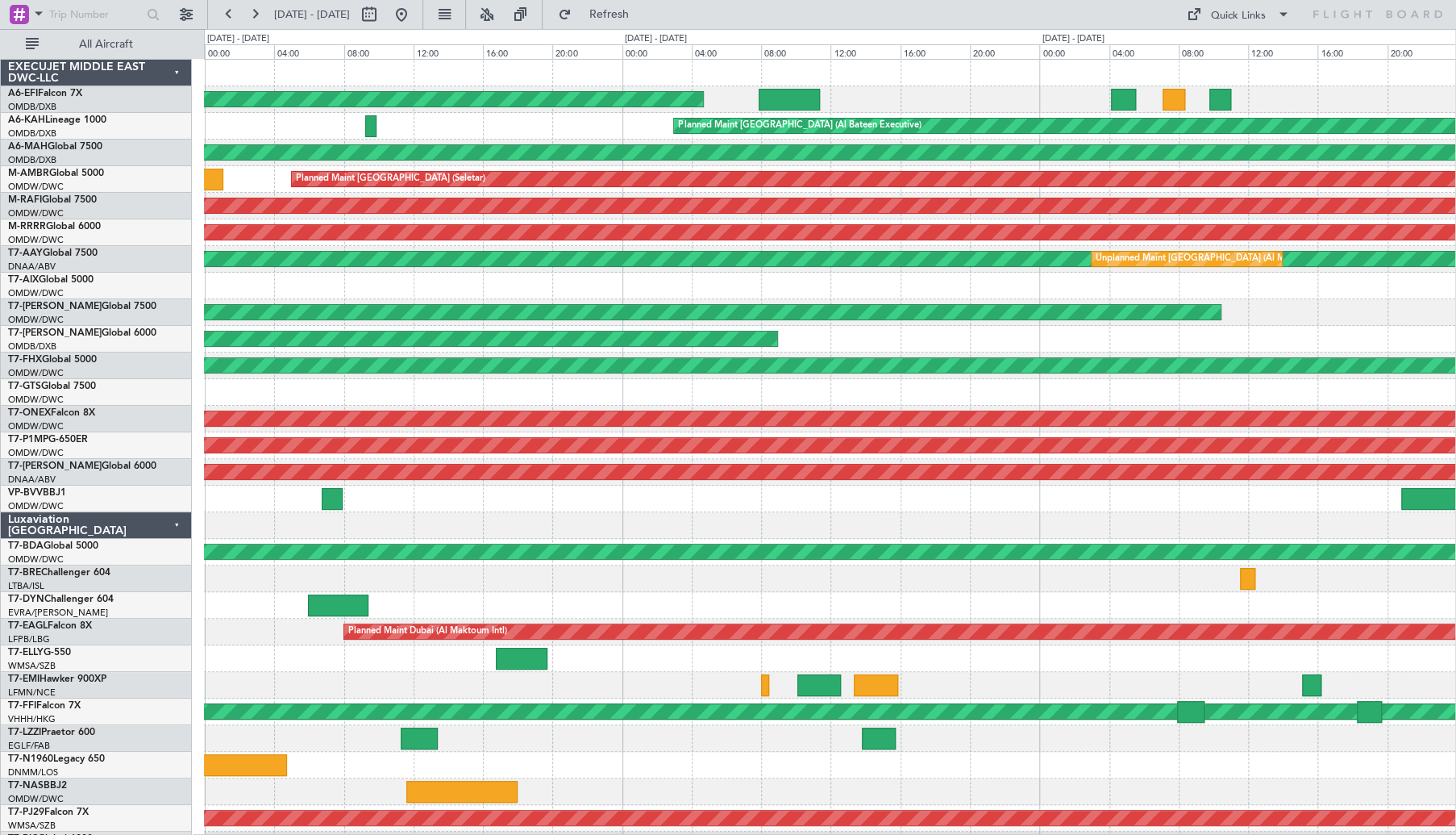
select select "10"
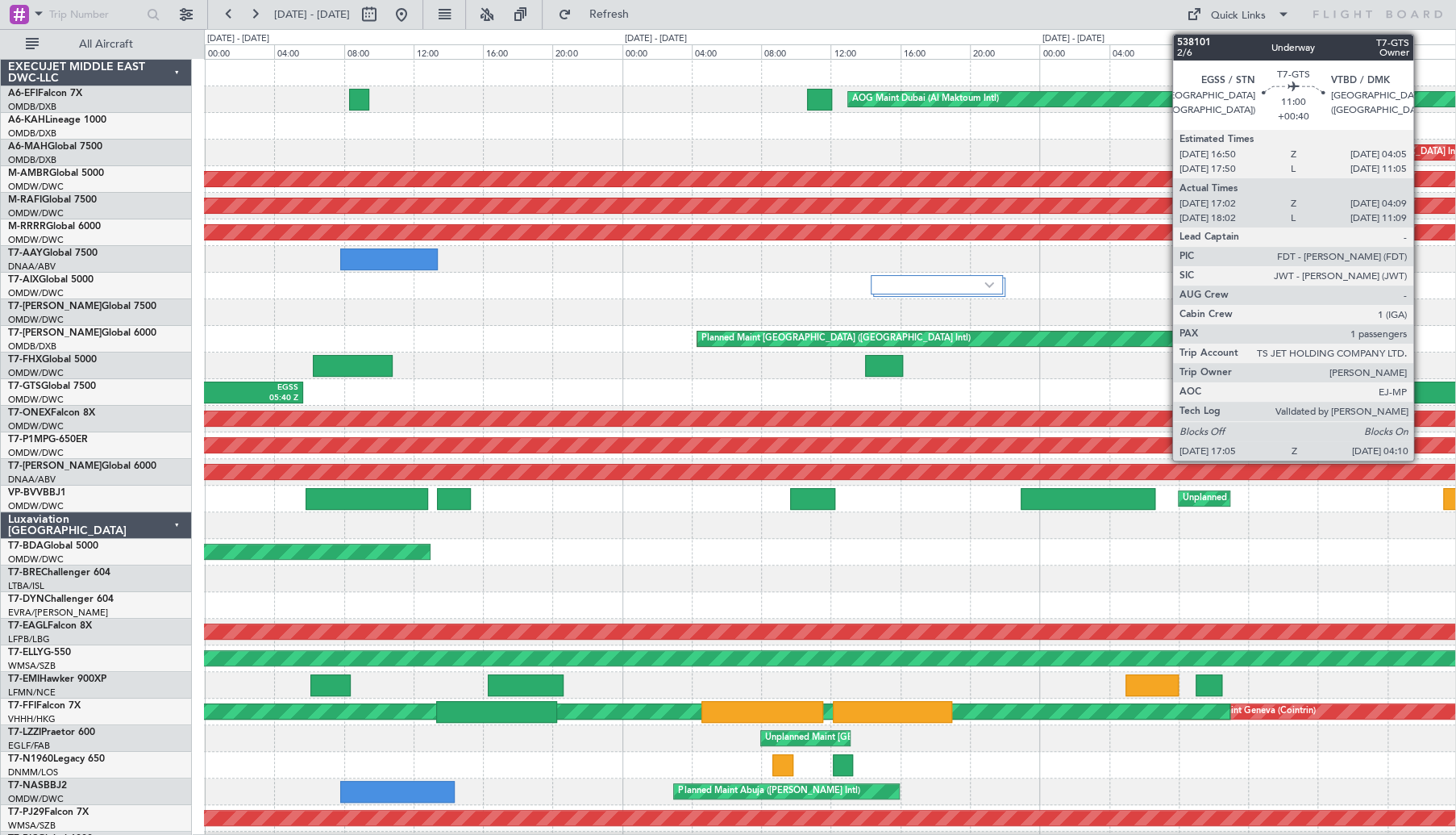
click at [740, 382] on div at bounding box center [1433, 392] width 193 height 22
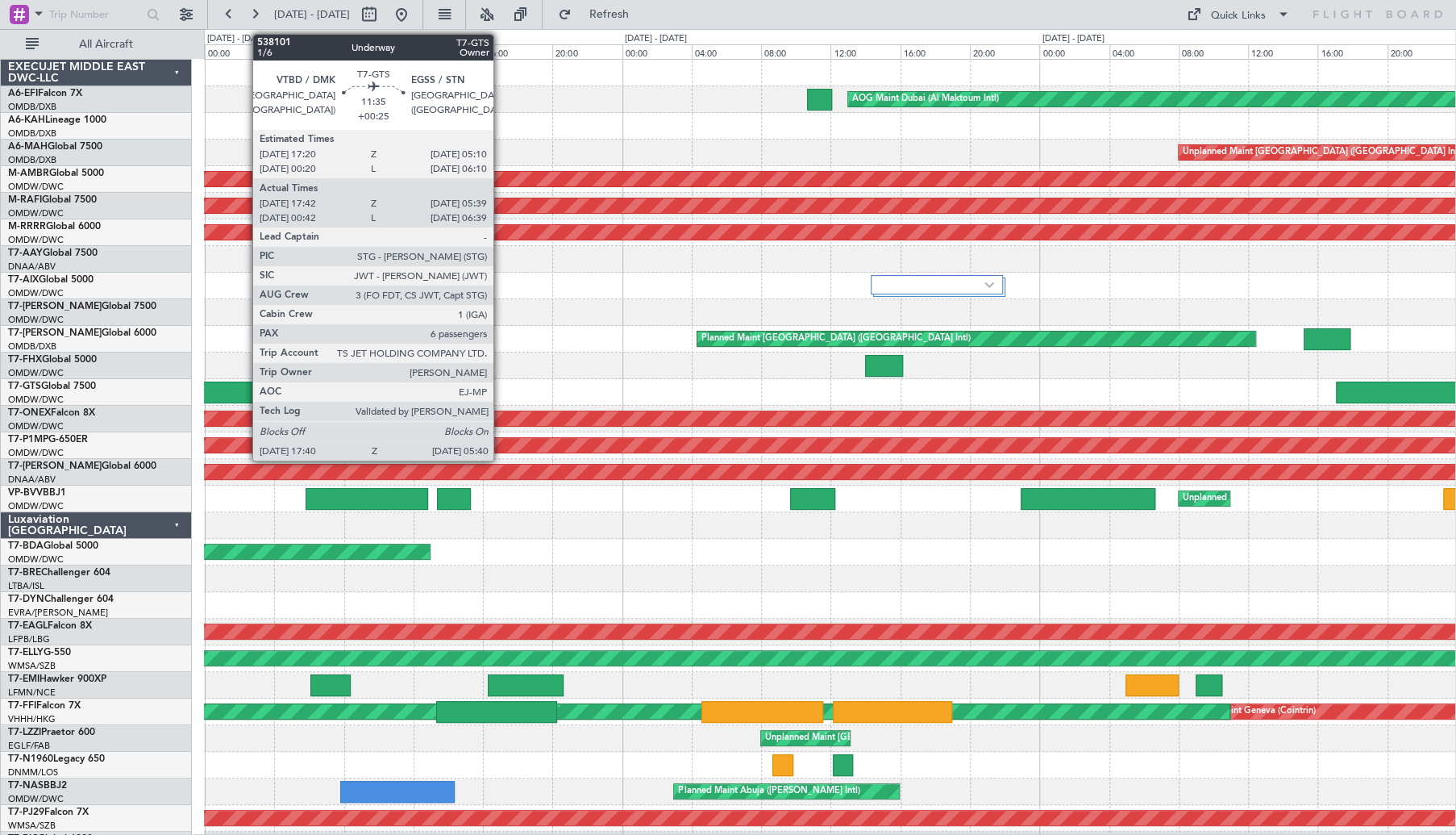
click at [244, 382] on div "EGSS" at bounding box center [248, 387] width 100 height 12
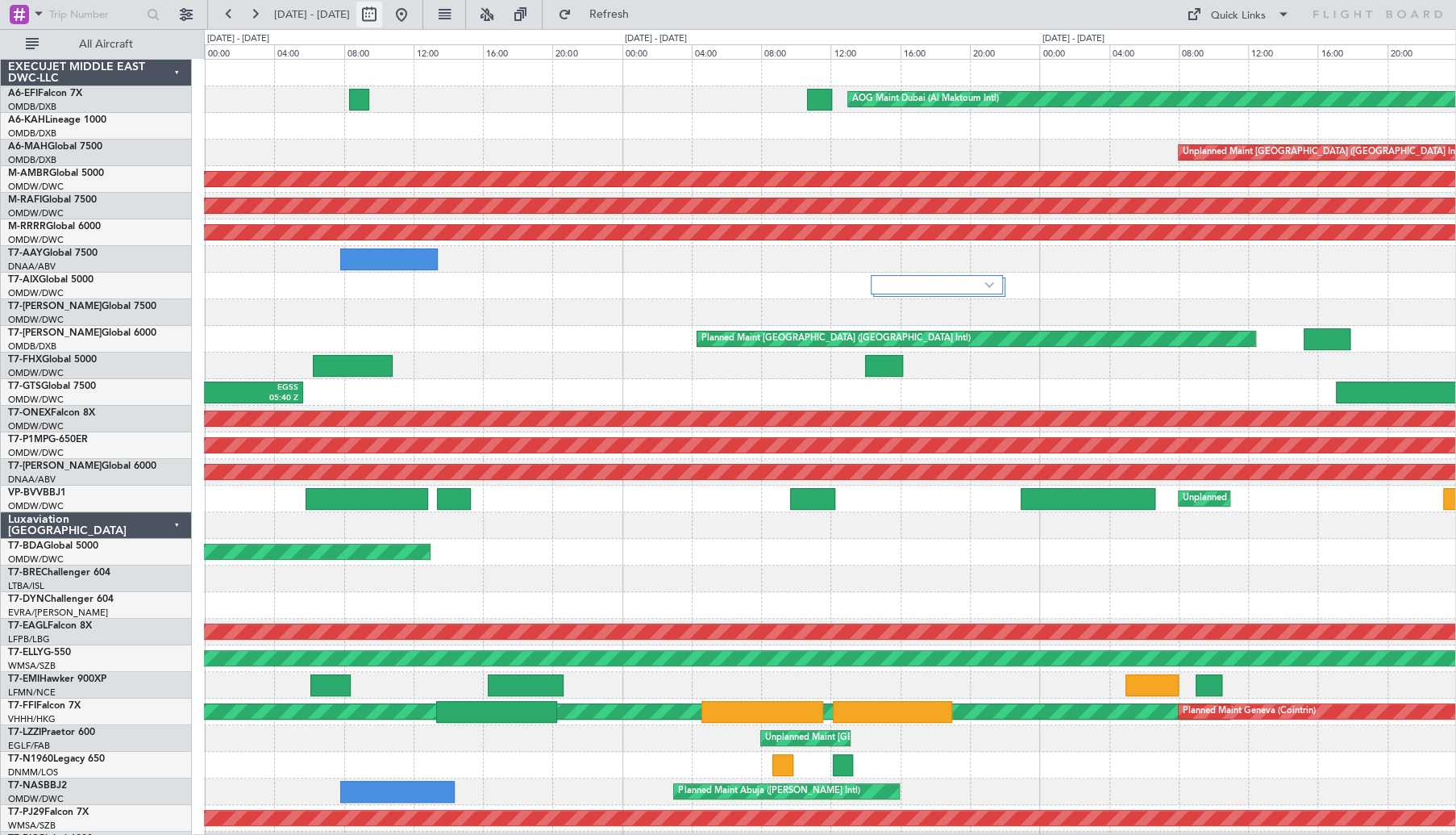
click at [382, 15] on button at bounding box center [369, 14] width 26 height 26
select select "10"
select select "2025"
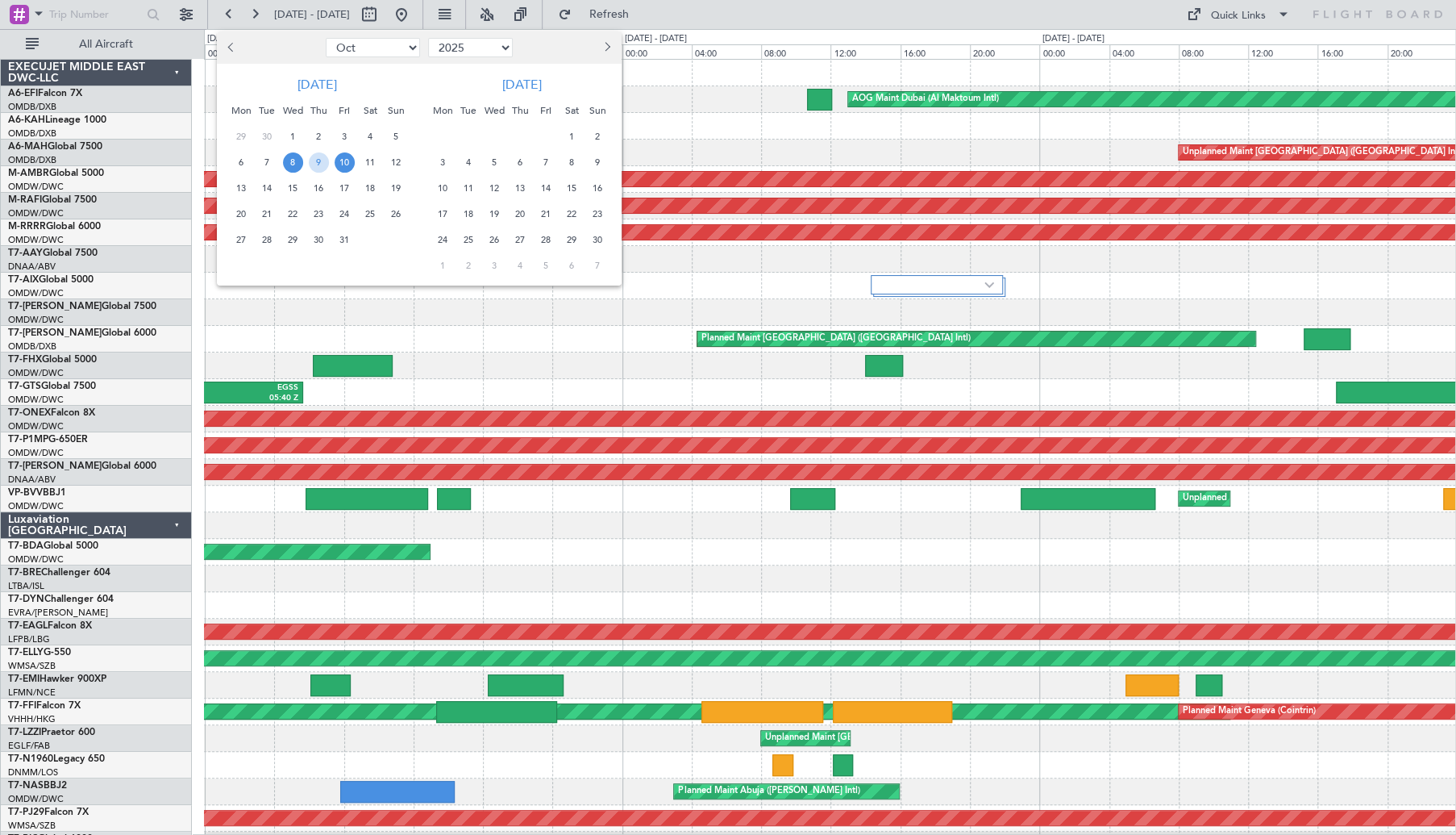
click at [230, 48] on span "Previous month" at bounding box center [233, 47] width 10 height 10
select select "9"
click at [239, 218] on span "22" at bounding box center [242, 214] width 20 height 20
click at [593, 138] on span "5" at bounding box center [598, 137] width 20 height 20
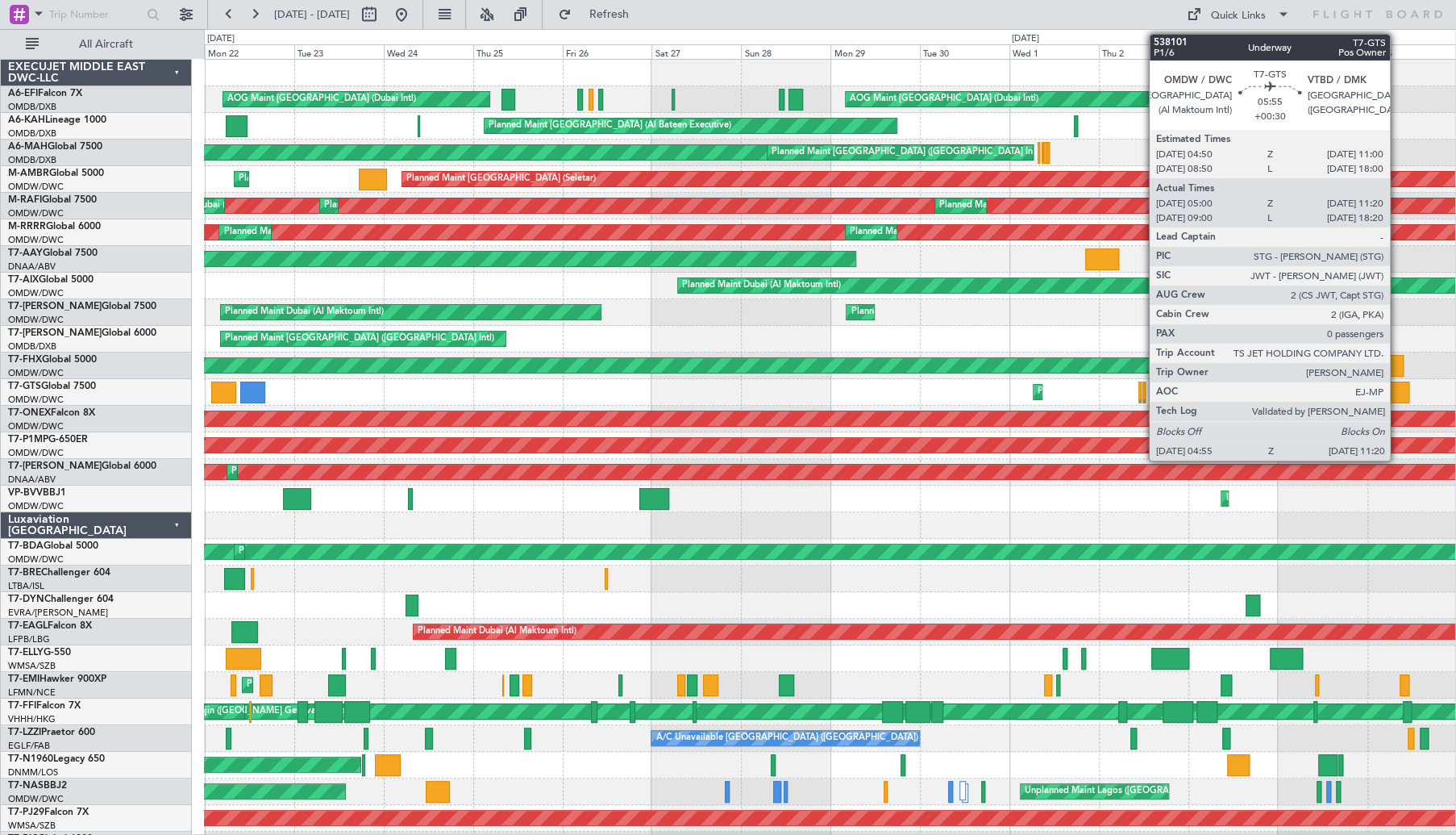
click at [740, 382] on div at bounding box center [1397, 392] width 24 height 22
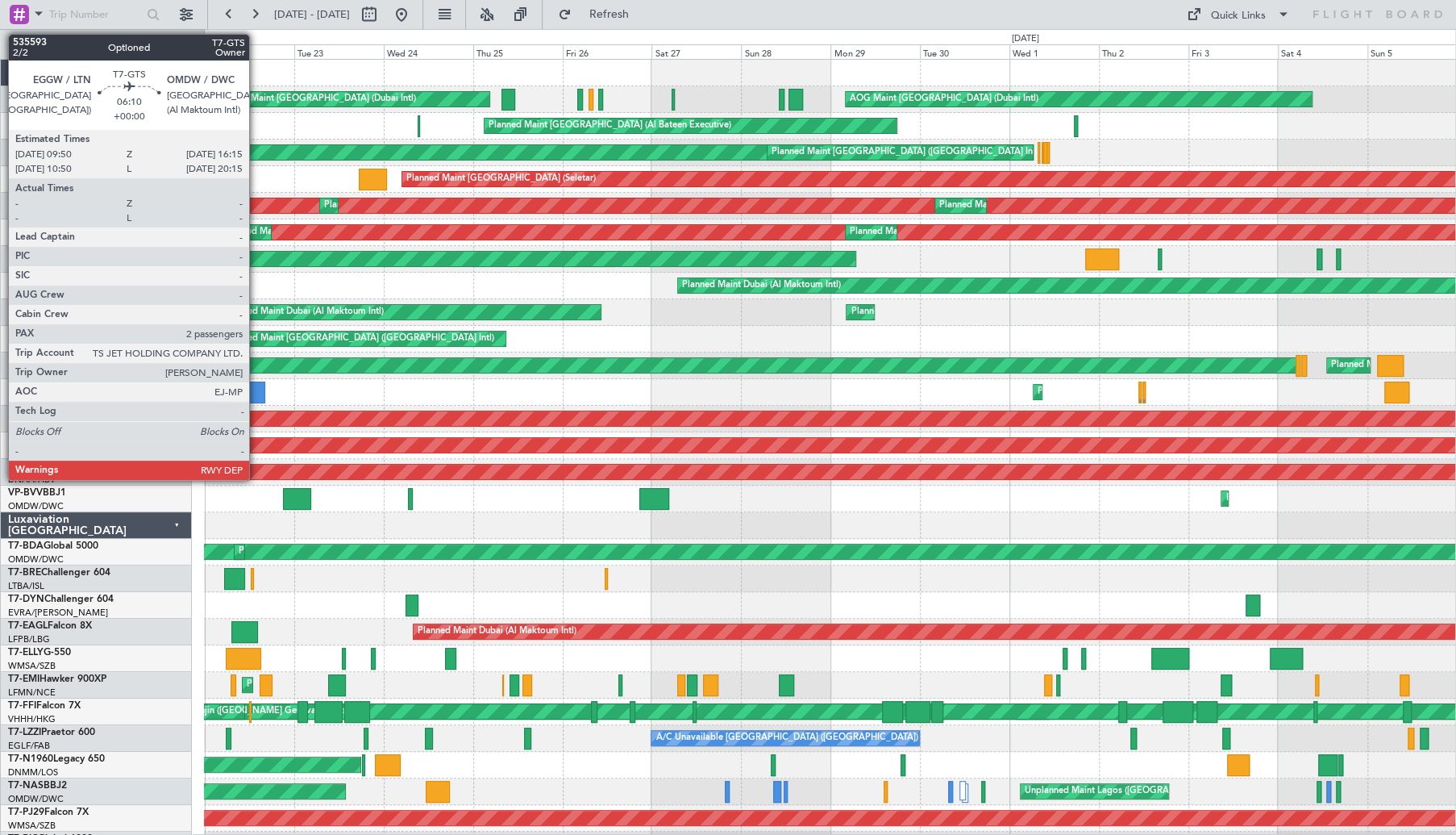
click at [256, 382] on div at bounding box center [252, 392] width 24 height 22
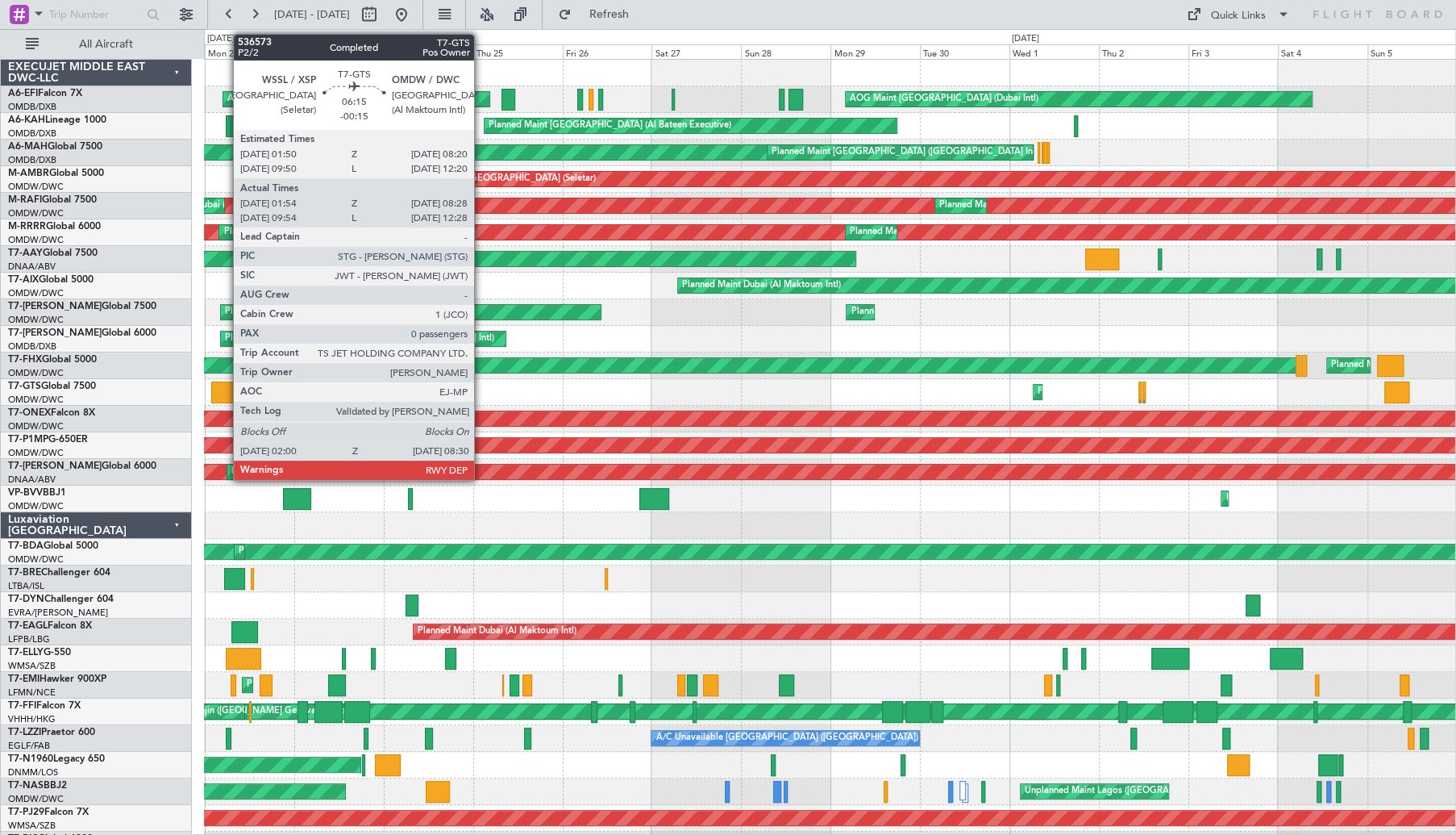
click at [225, 382] on div at bounding box center [224, 392] width 25 height 22
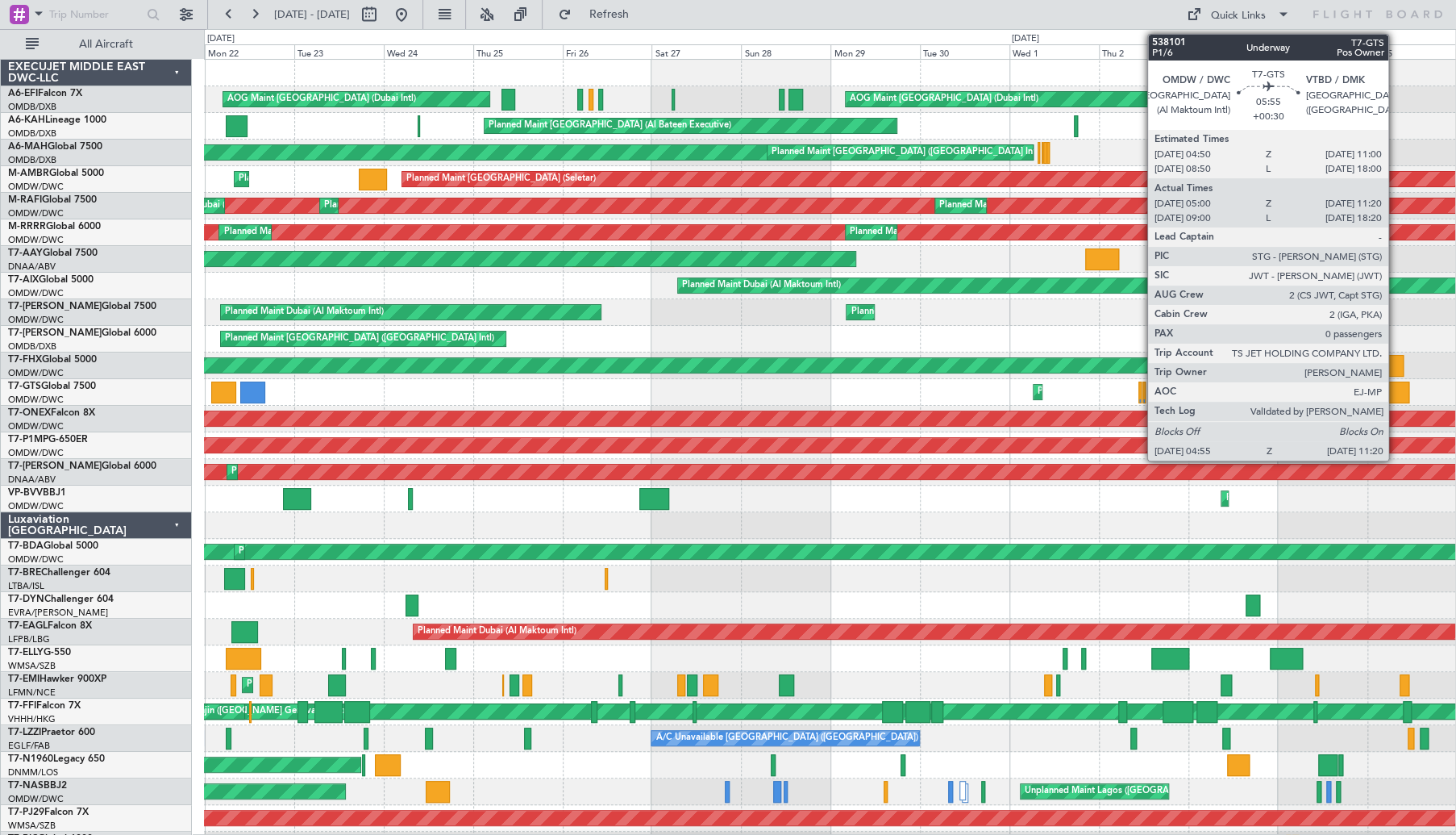
click at [740, 382] on div at bounding box center [1397, 392] width 24 height 22
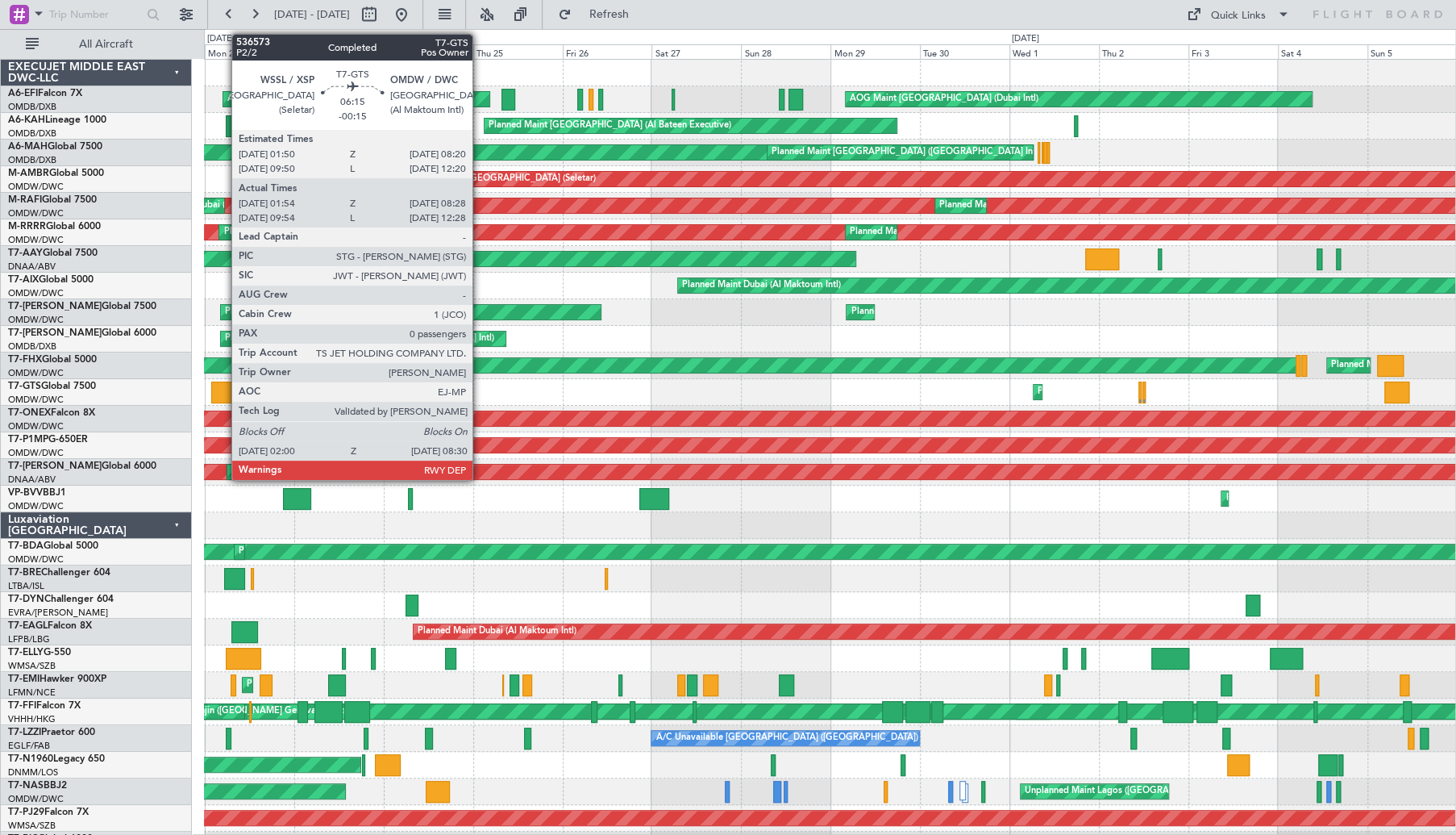
click at [224, 382] on div at bounding box center [224, 392] width 25 height 22
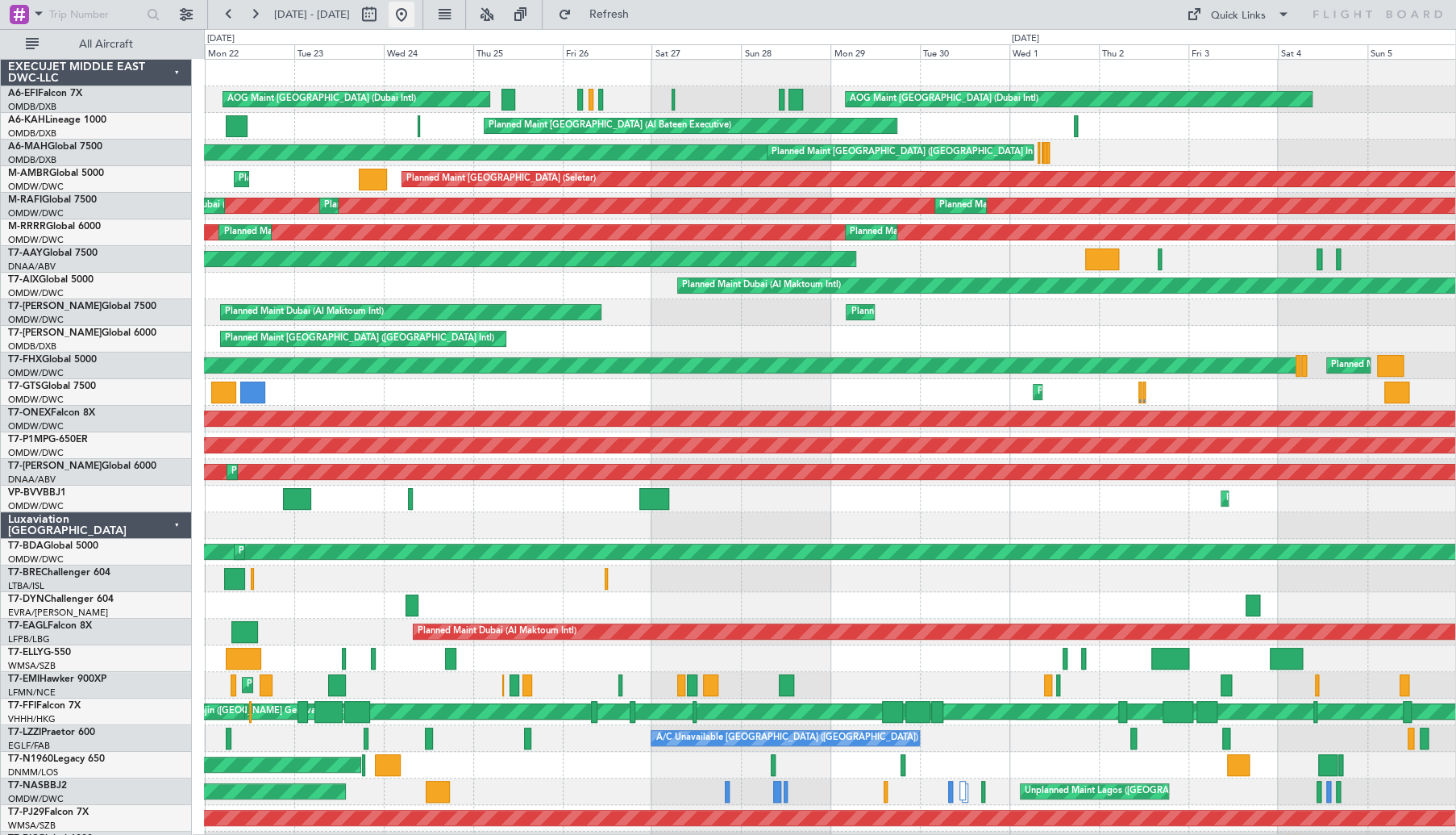
click at [414, 13] on button at bounding box center [401, 14] width 26 height 26
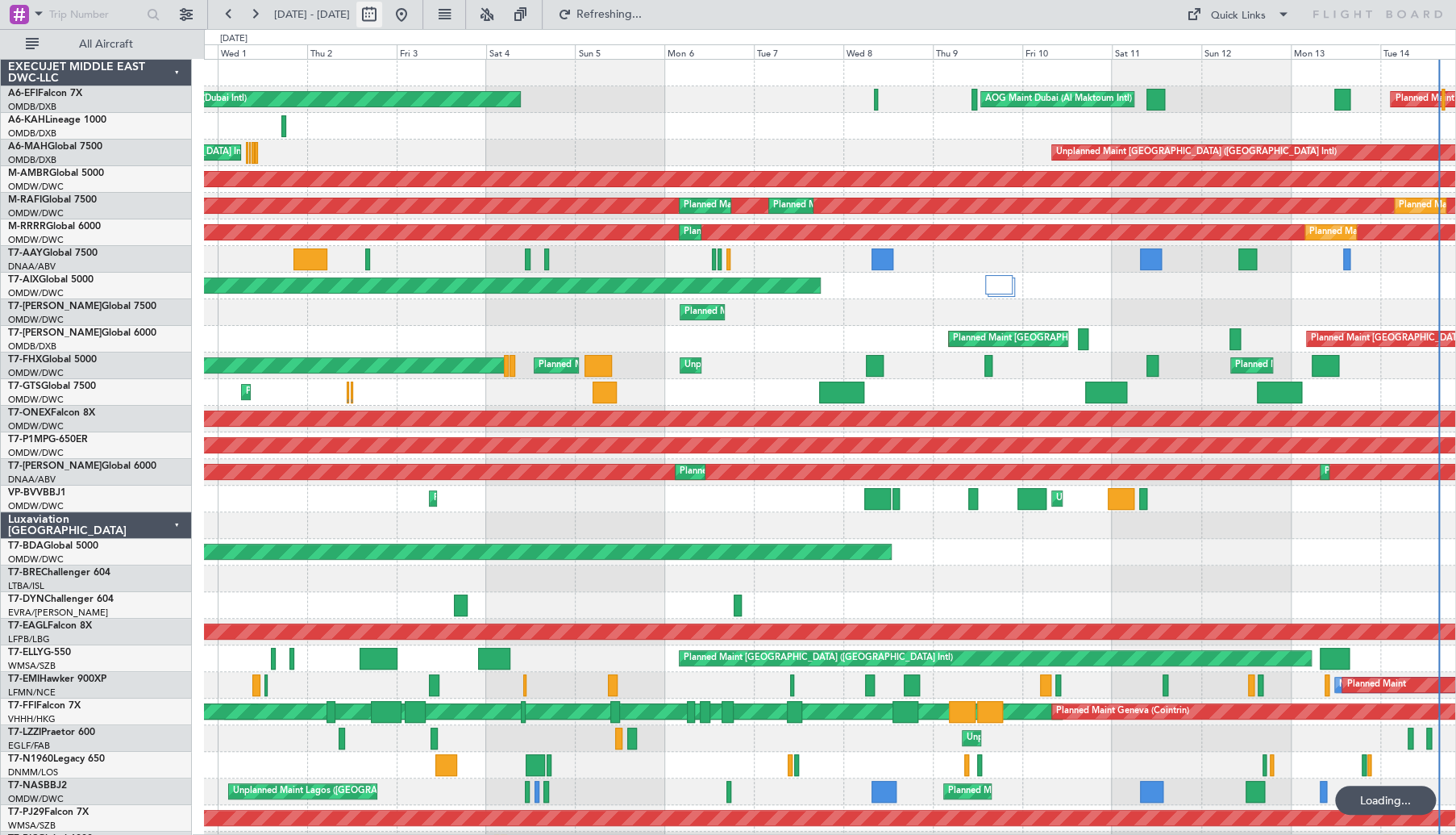
click at [382, 13] on button at bounding box center [369, 14] width 26 height 26
select select "10"
select select "2025"
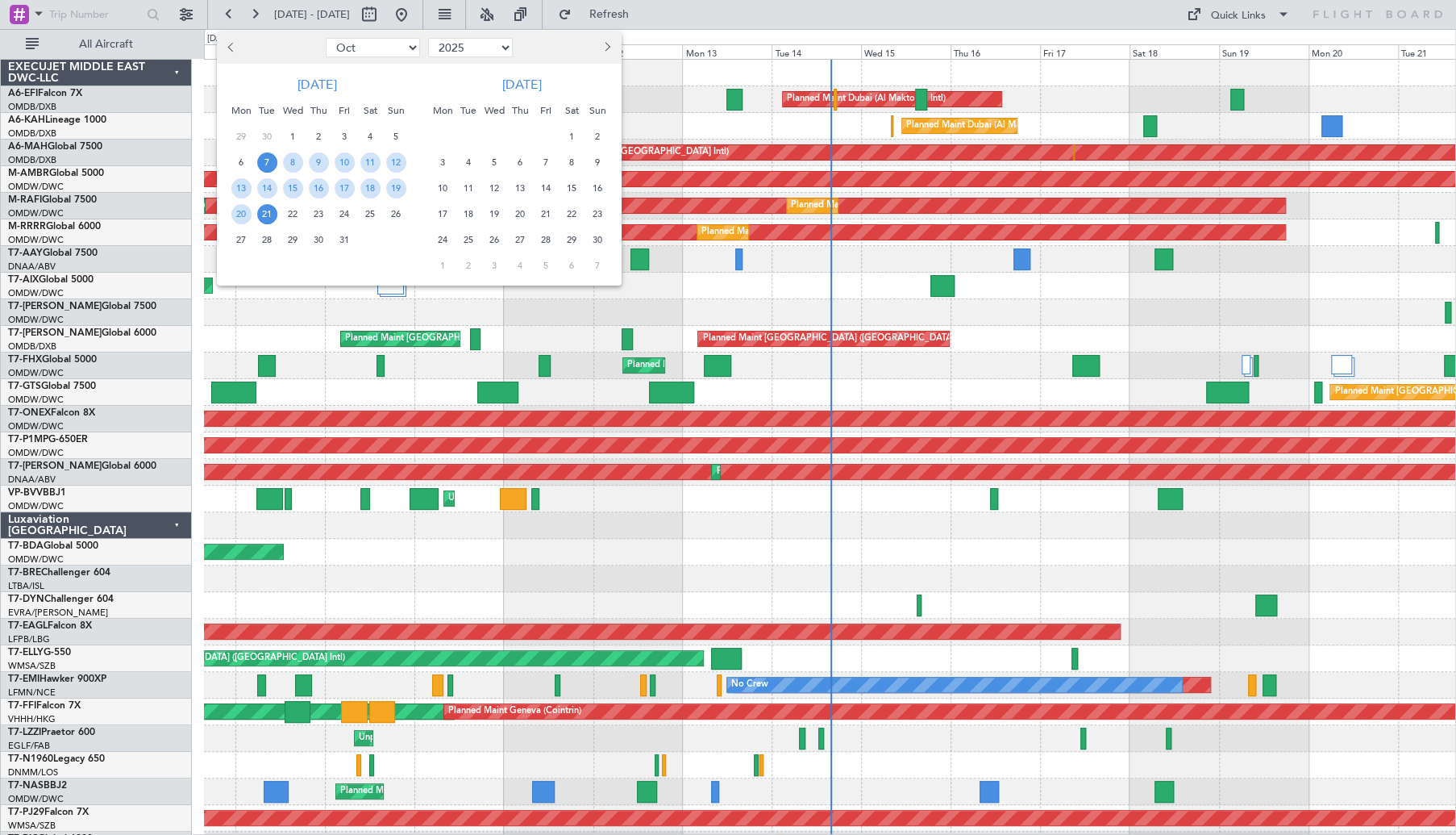
click at [326, 168] on span "9" at bounding box center [319, 163] width 20 height 20
click at [365, 168] on span "11" at bounding box center [370, 163] width 20 height 20
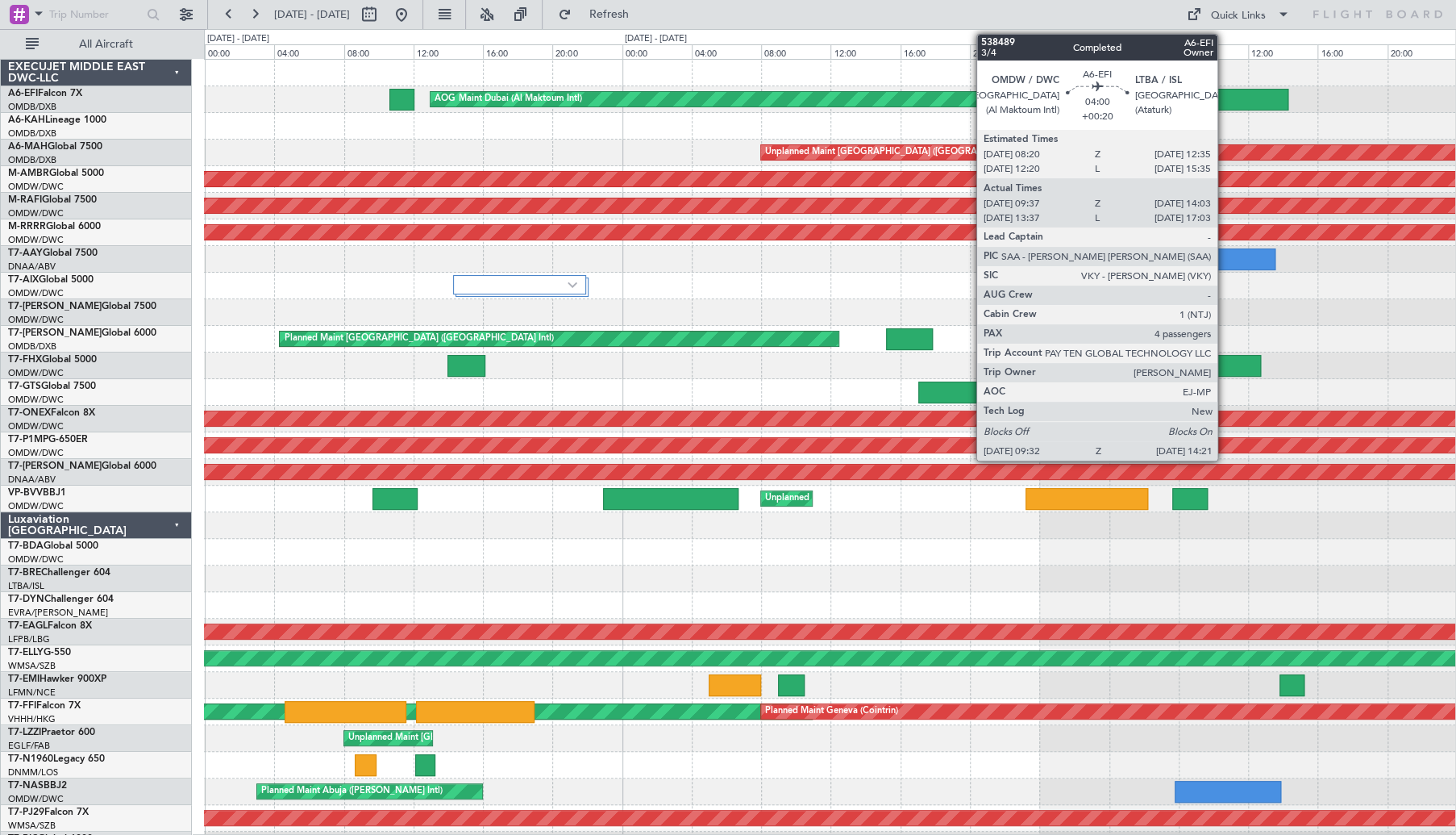
click at [740, 99] on div at bounding box center [1247, 100] width 84 height 22
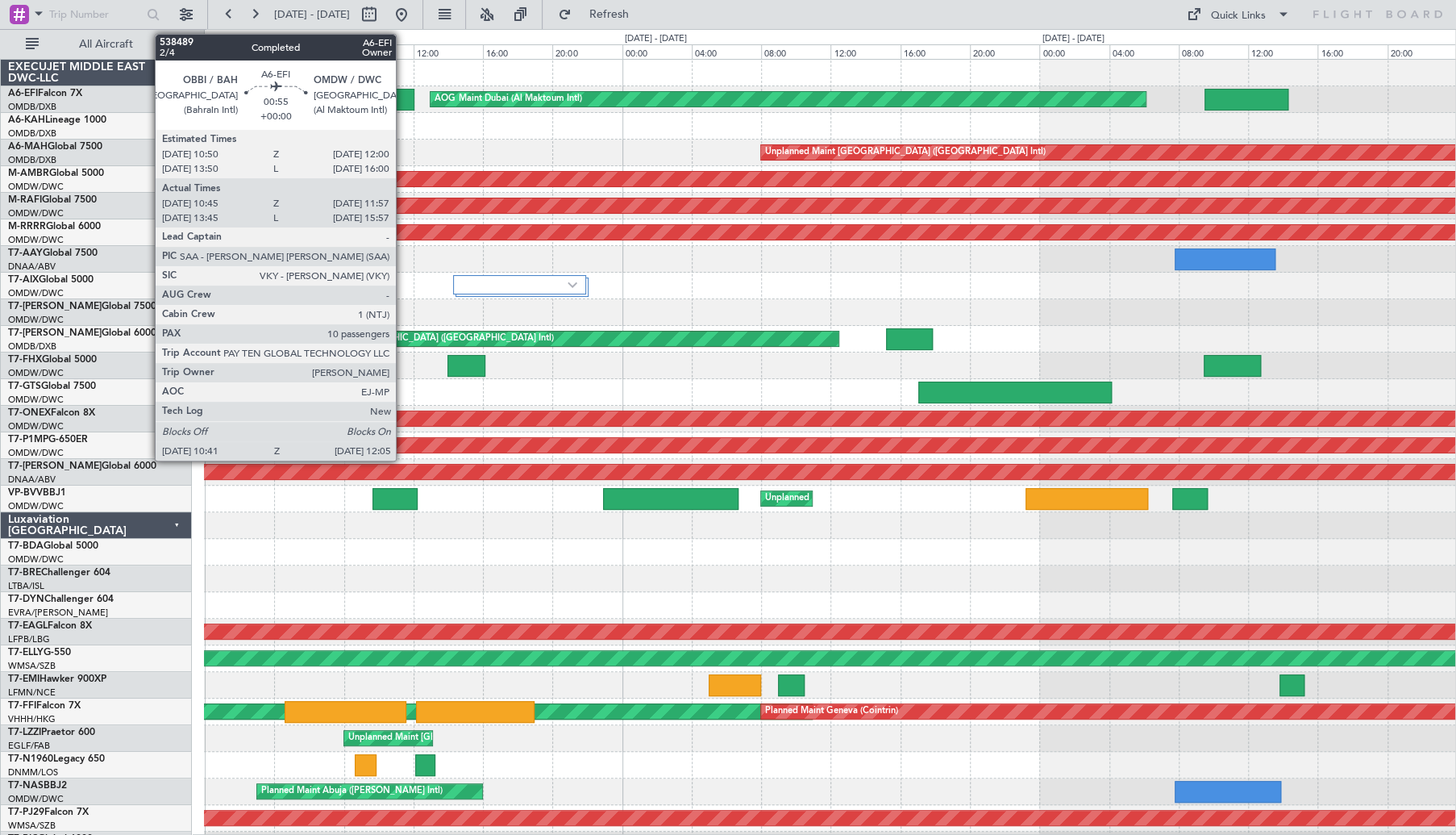
click at [404, 98] on div at bounding box center [402, 100] width 25 height 22
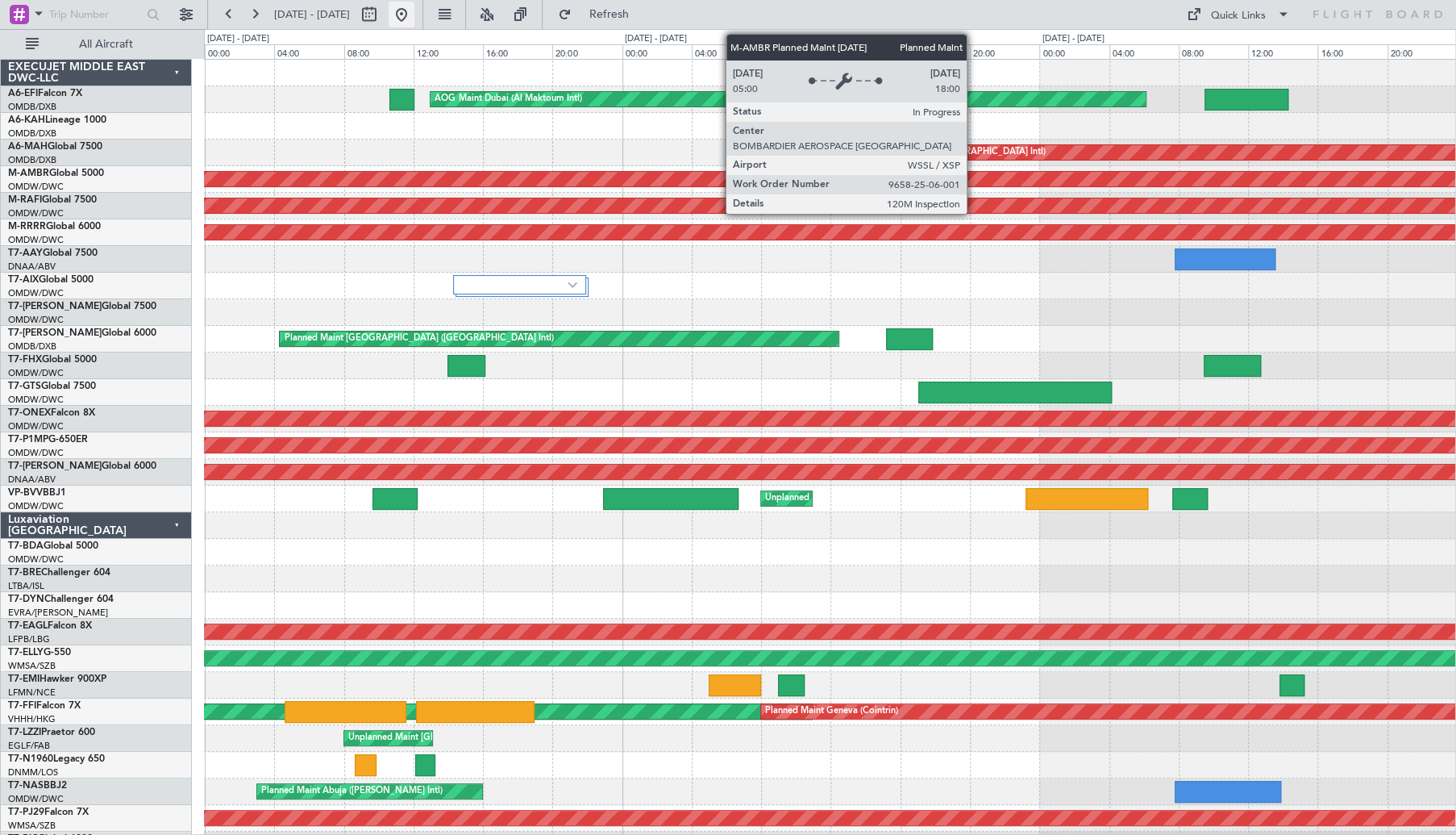
click at [414, 10] on button at bounding box center [401, 14] width 26 height 26
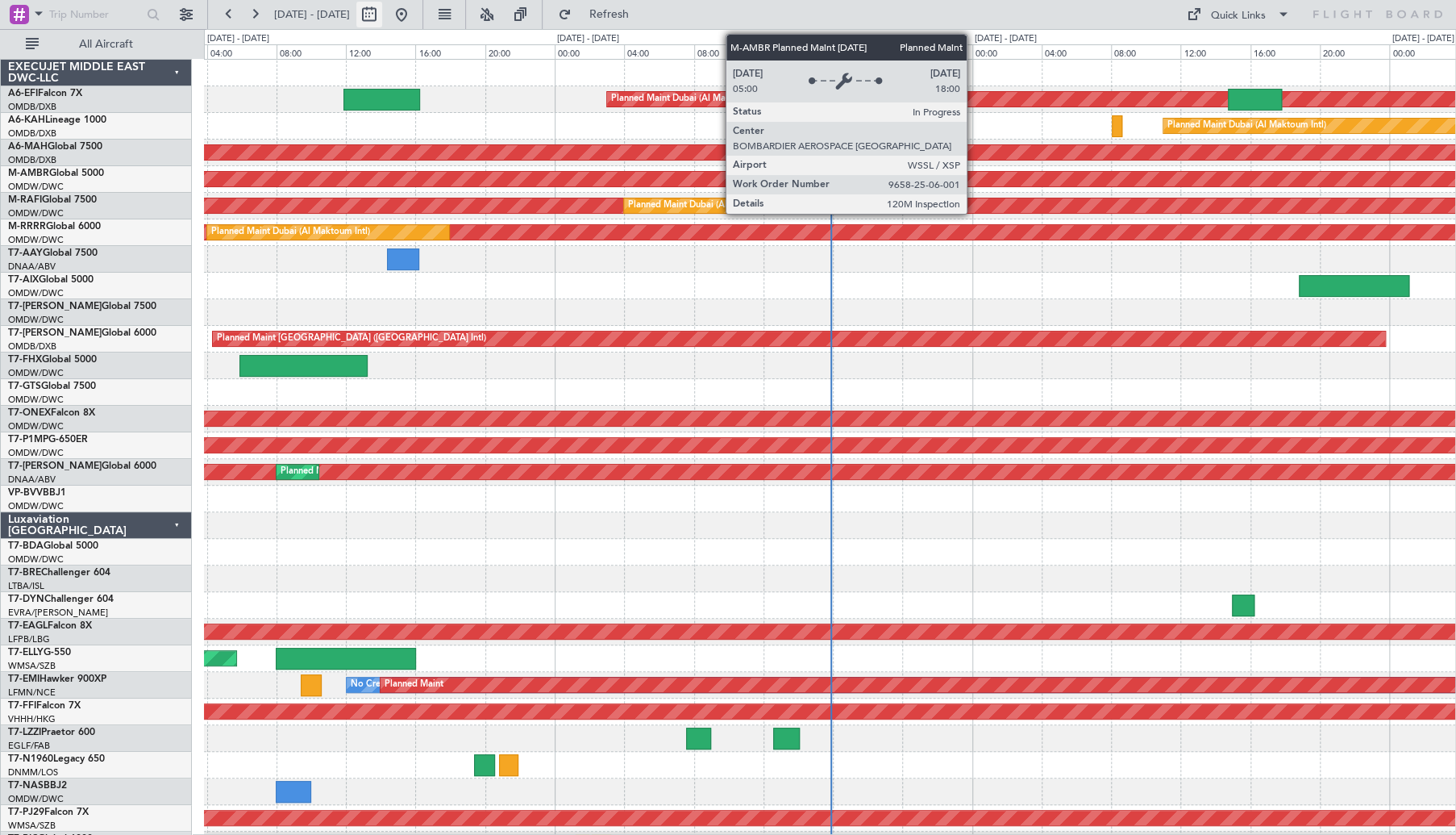
click at [382, 21] on button at bounding box center [369, 14] width 26 height 26
select select "10"
select select "2025"
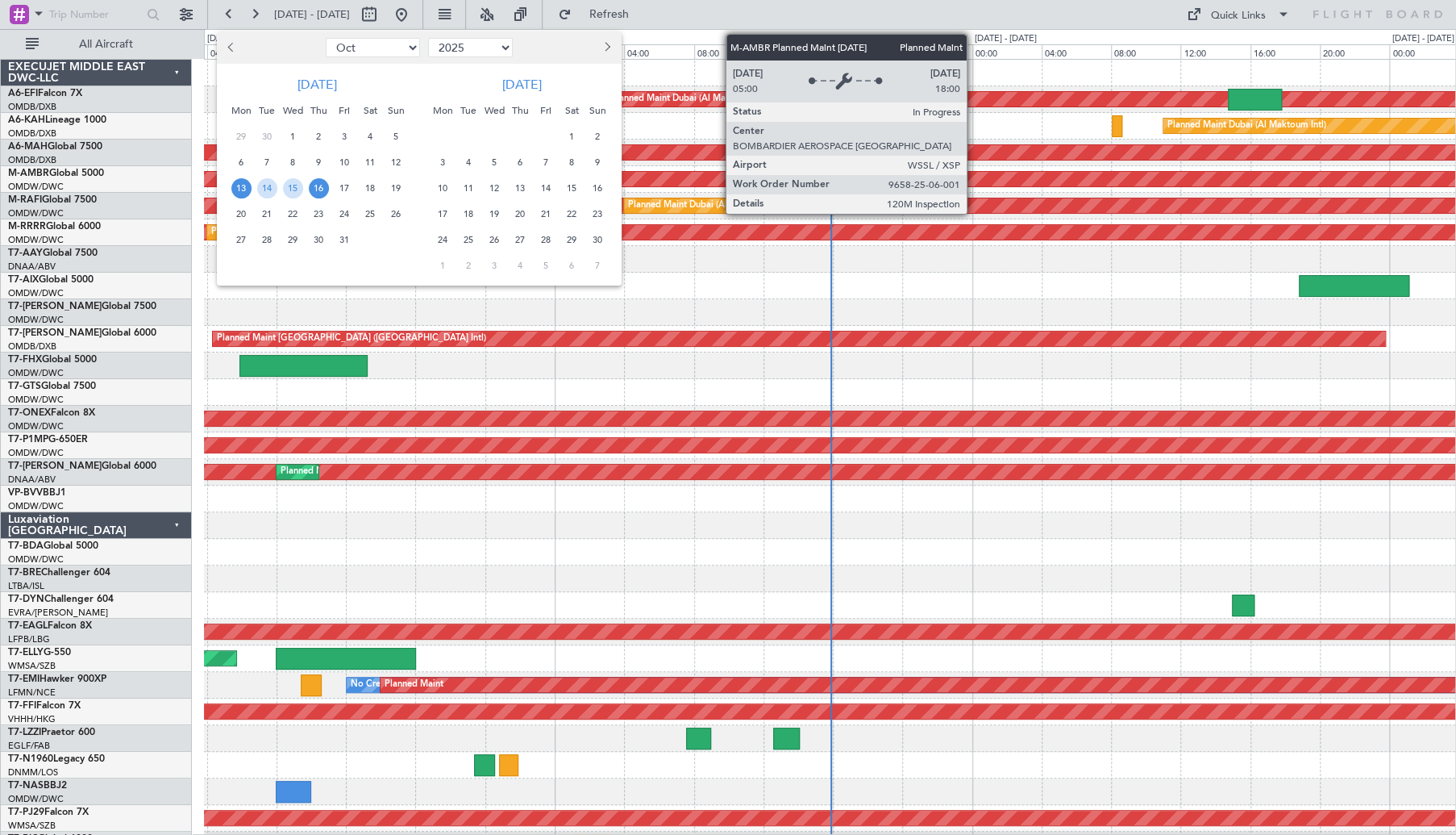
click at [244, 238] on span "27" at bounding box center [242, 240] width 20 height 20
click at [573, 161] on span "8" at bounding box center [572, 163] width 20 height 20
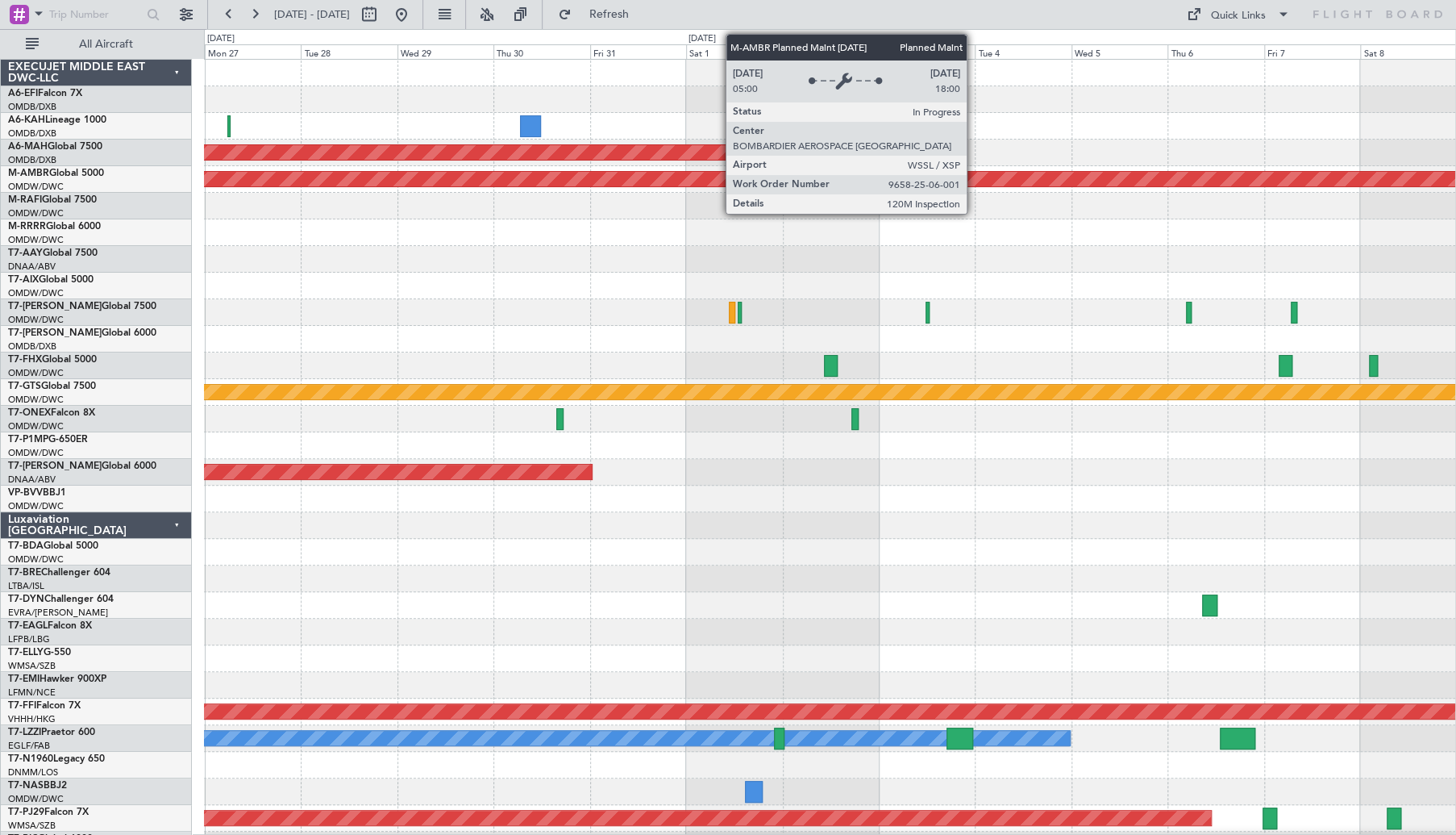
click at [740, 106] on div at bounding box center [830, 100] width 1252 height 27
click at [740, 82] on div at bounding box center [830, 73] width 1252 height 27
click at [740, 38] on div "0 0 Mon 27 Tue 28 Wed 29 Thu 30 Fri 31 Sat 1 [DATE] Mon 3 Tue 4 Wed 5 [DATE] Fr…" at bounding box center [830, 44] width 1251 height 29
click at [740, 22] on div "[DATE] - [DATE] Refresh Quick Links All Aircraft" at bounding box center [728, 14] width 1456 height 29
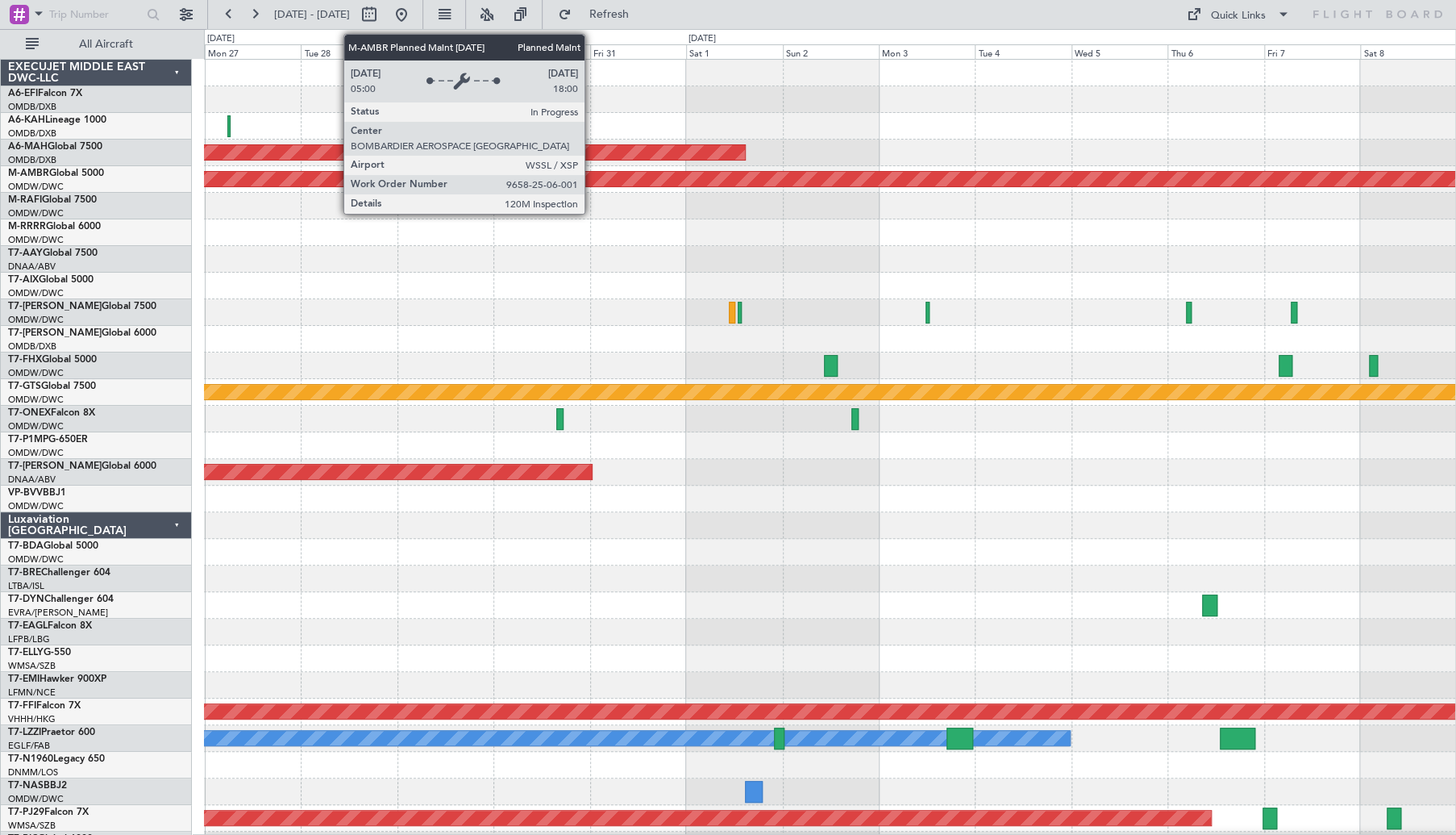
click at [578, 246] on div at bounding box center [830, 260] width 1252 height 27
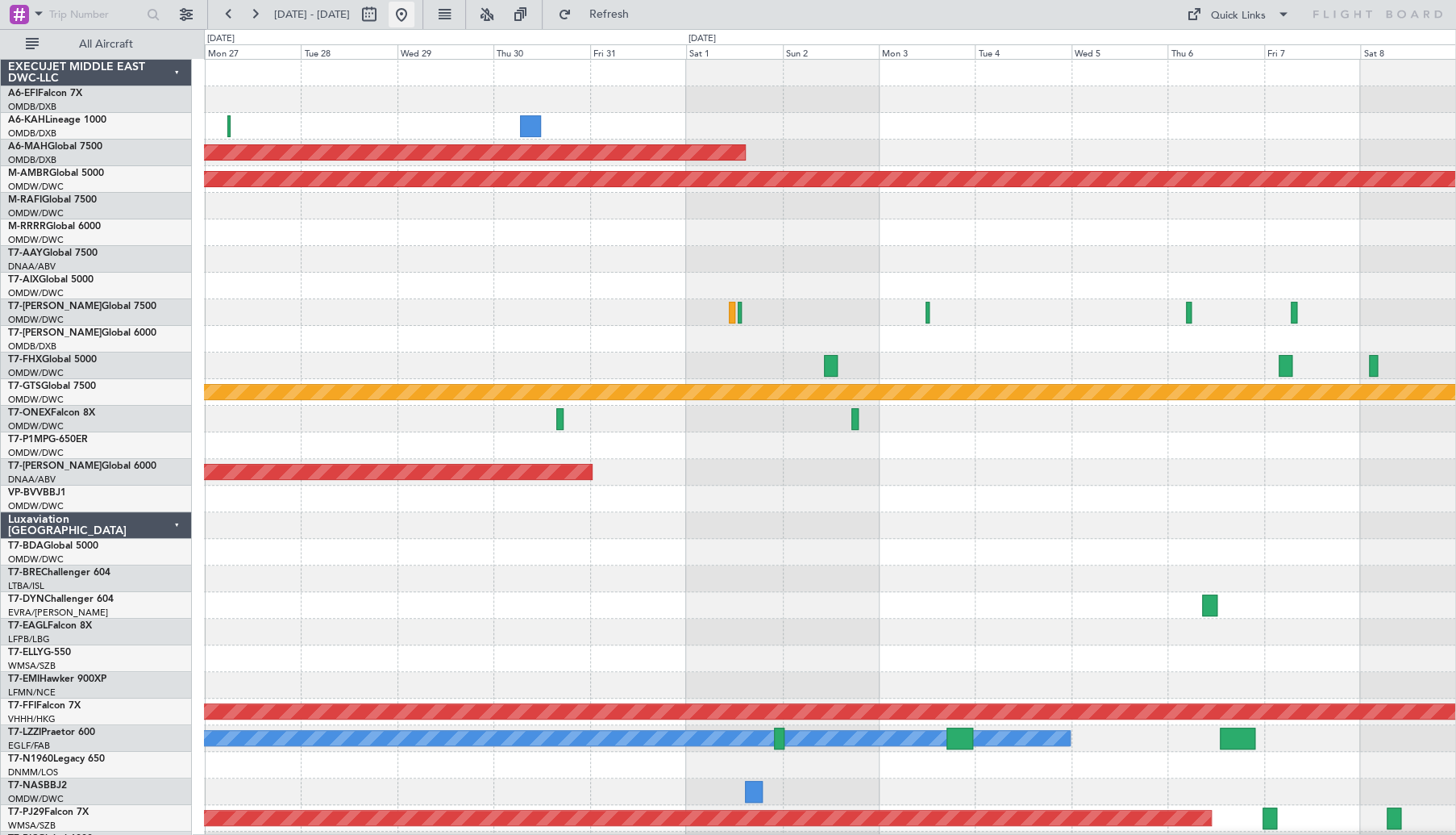
click at [414, 12] on button at bounding box center [401, 14] width 26 height 26
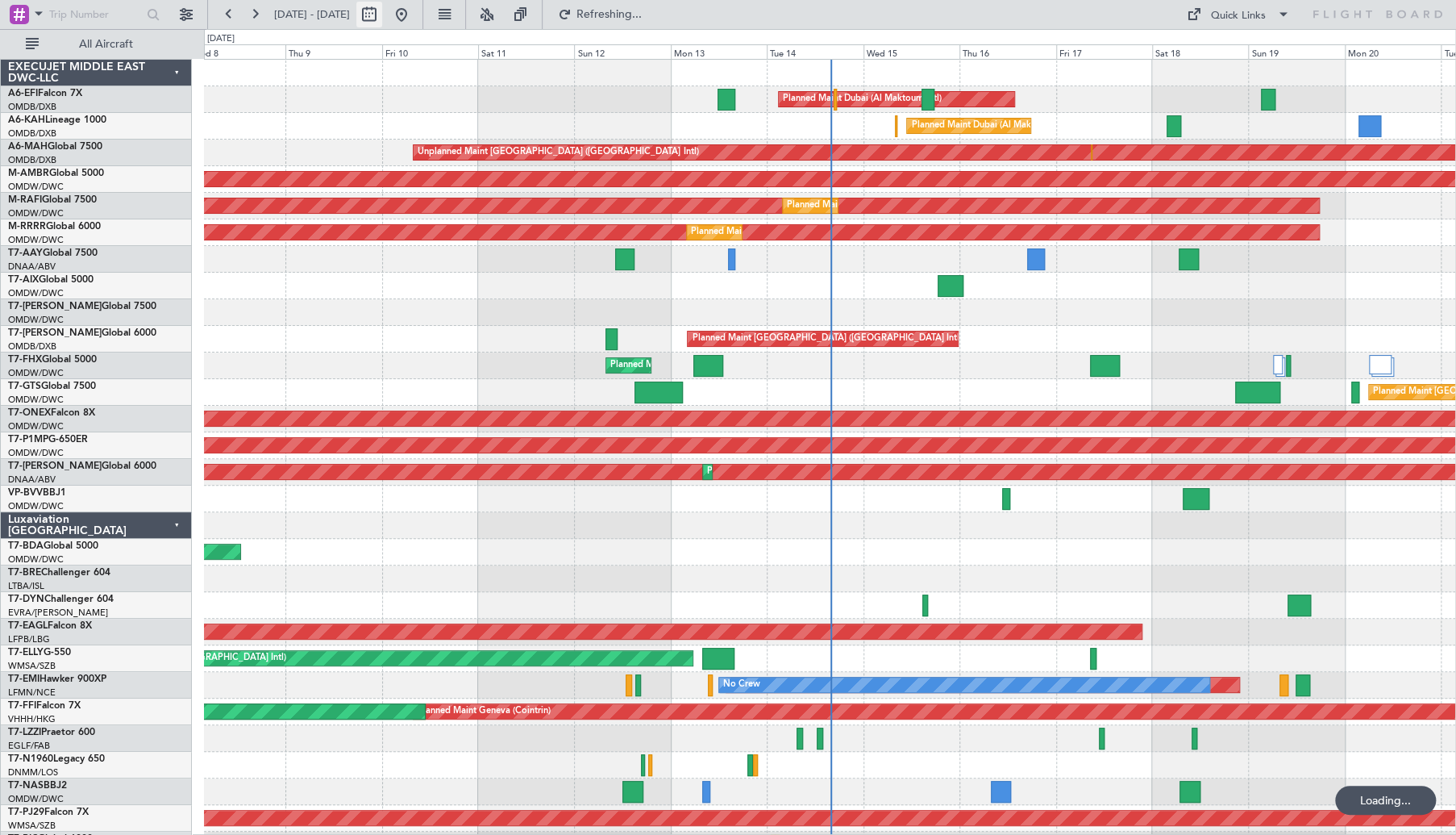
click at [382, 19] on button at bounding box center [369, 14] width 26 height 26
select select "10"
select select "2025"
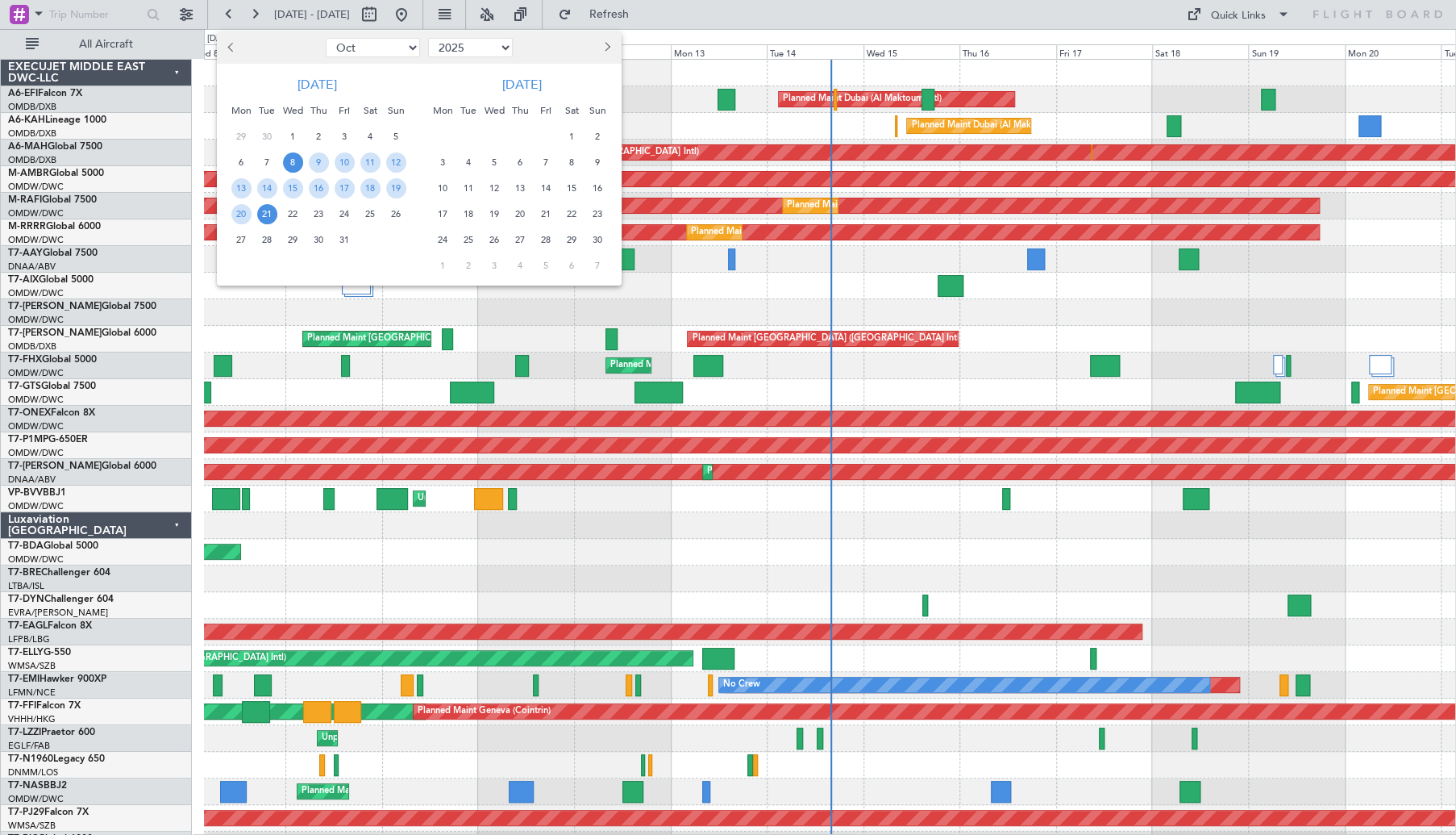
click at [235, 49] on button "Previous month" at bounding box center [233, 48] width 18 height 26
select select "9"
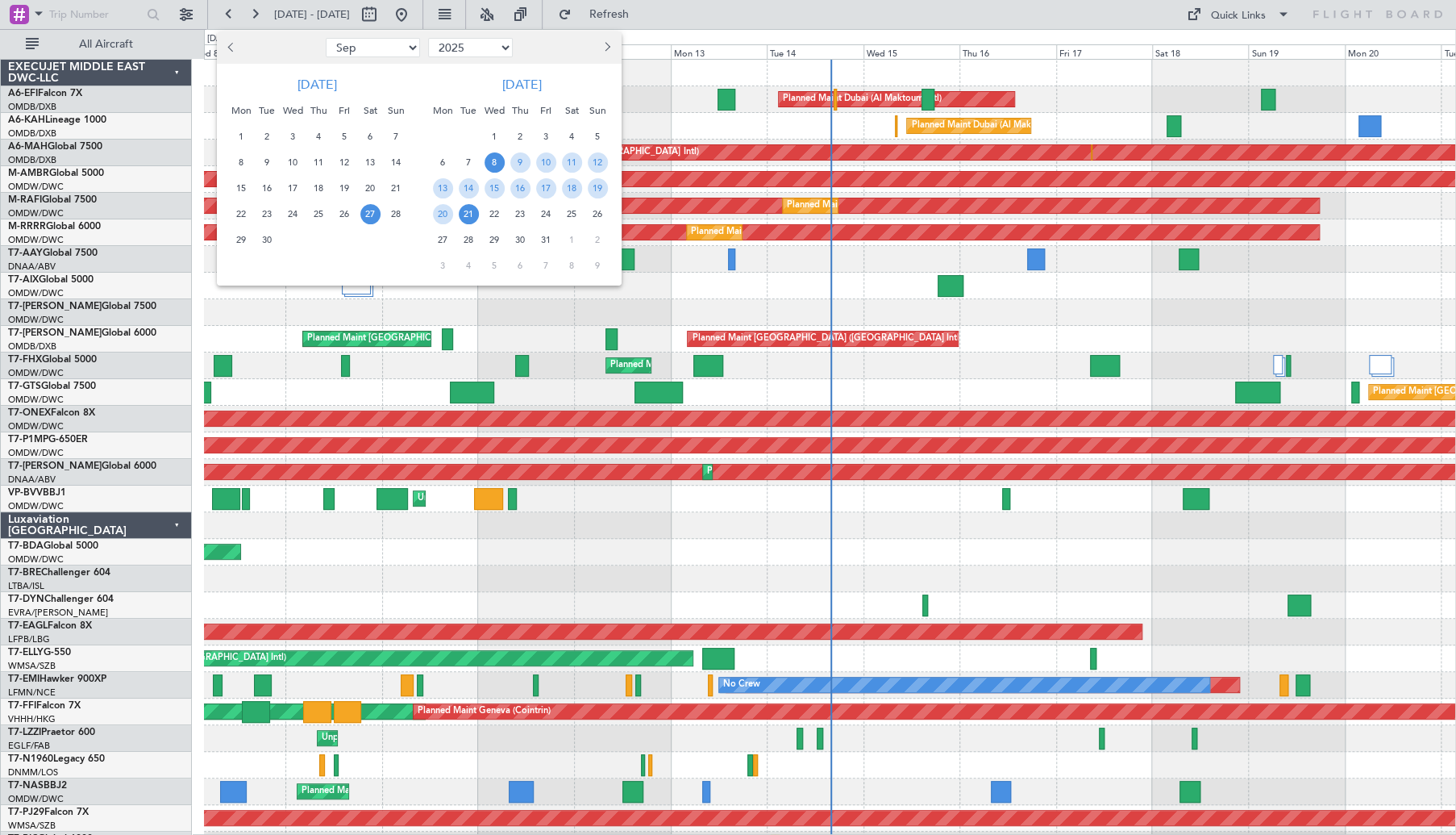
click at [367, 214] on span "27" at bounding box center [370, 214] width 20 height 20
click at [491, 162] on span "8" at bounding box center [494, 163] width 20 height 20
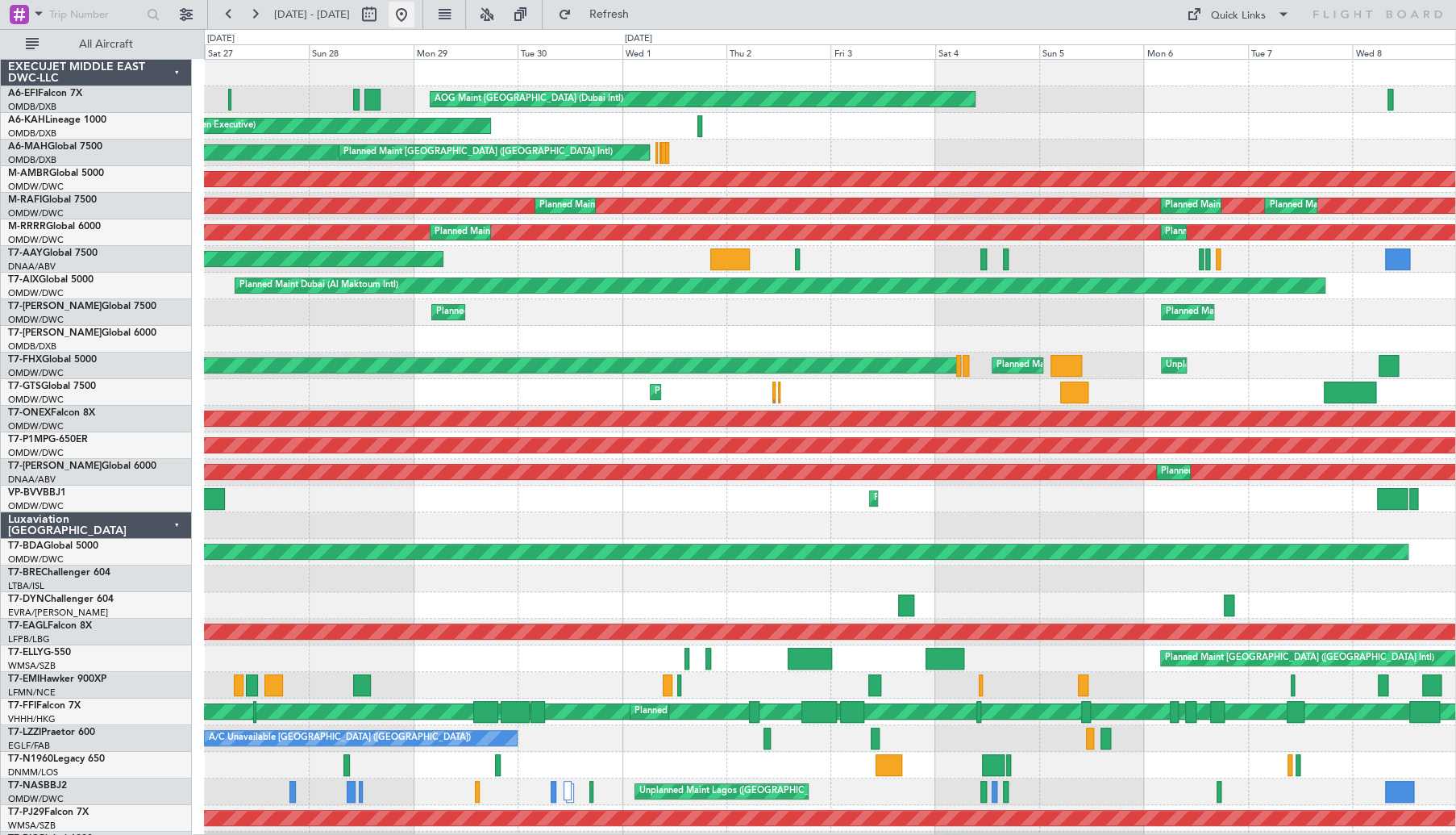
click at [414, 15] on button at bounding box center [401, 14] width 26 height 26
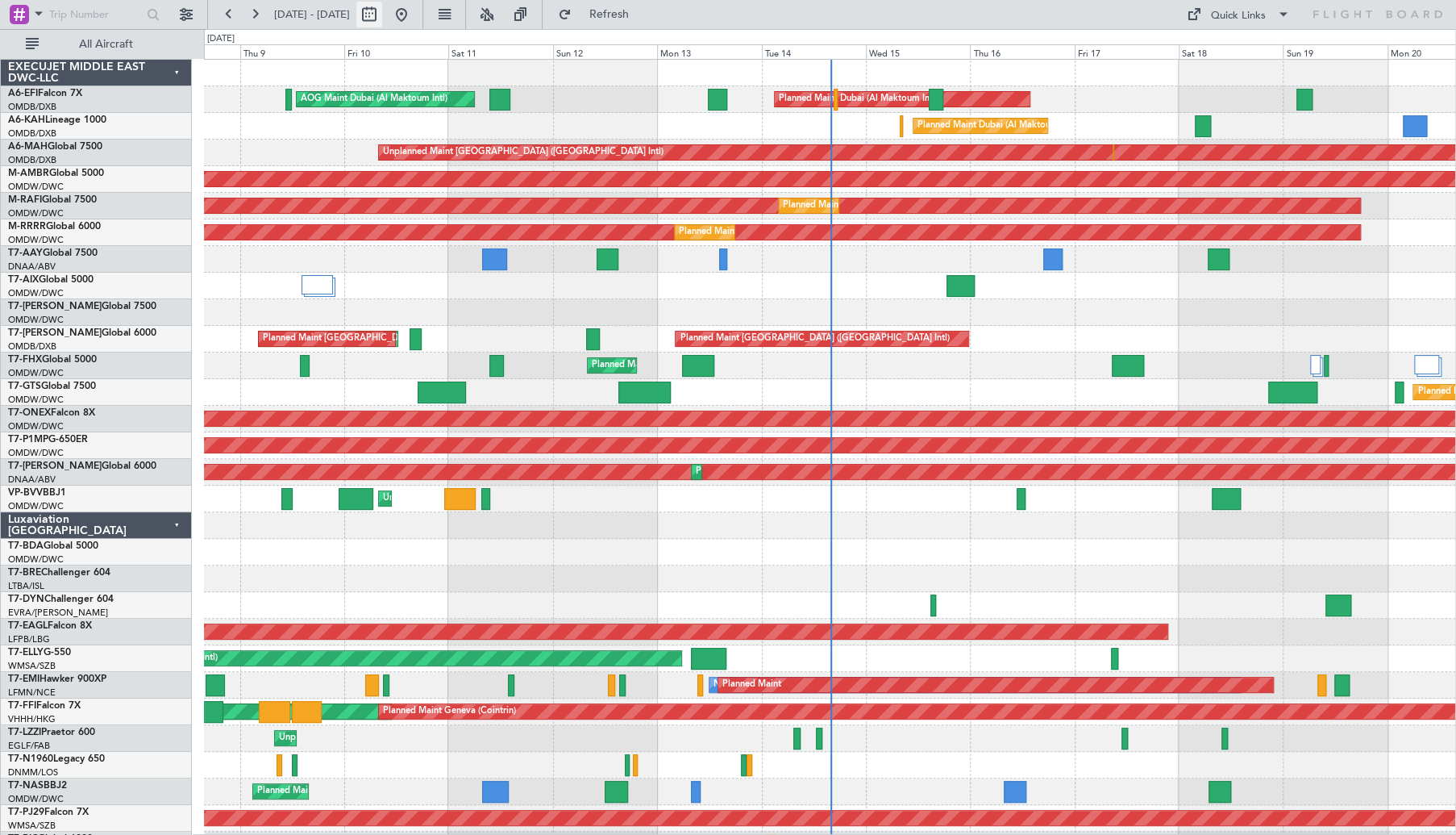
click at [382, 15] on button at bounding box center [369, 14] width 26 height 26
select select "10"
select select "2025"
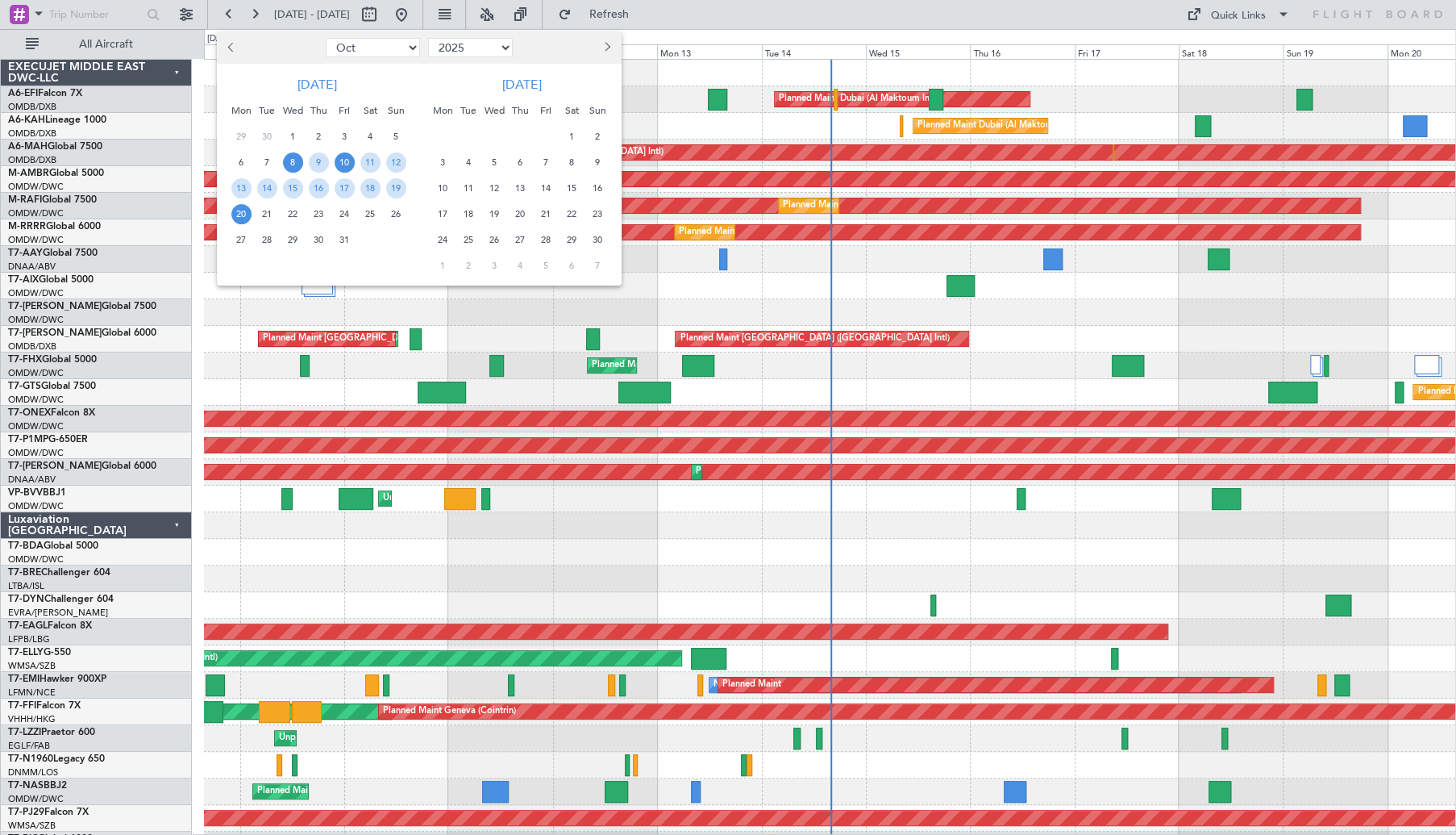
click at [343, 160] on span "10" at bounding box center [344, 163] width 20 height 20
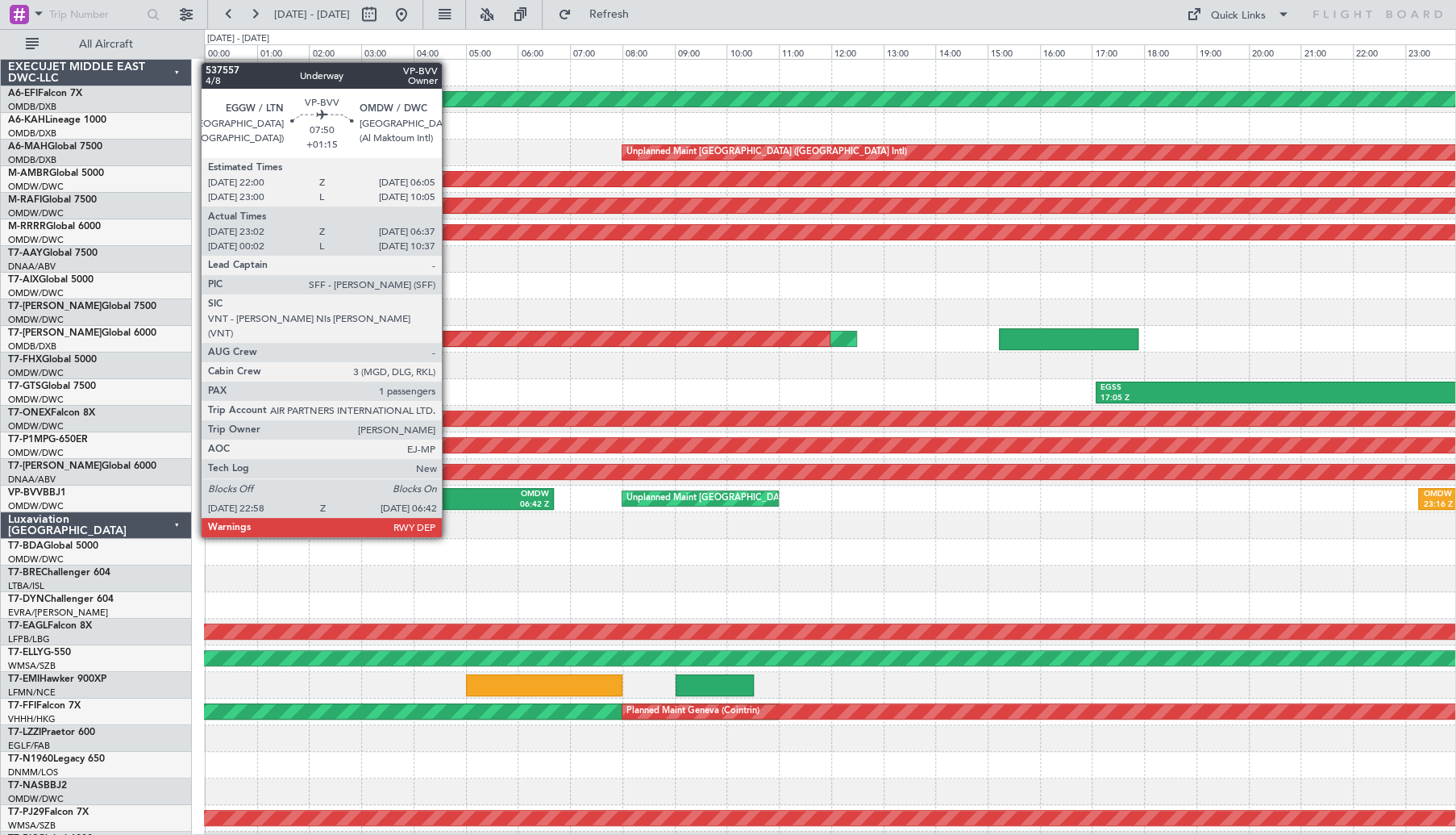
click at [449, 382] on div "06:42 Z" at bounding box center [451, 504] width 198 height 12
